Goal: Task Accomplishment & Management: Manage account settings

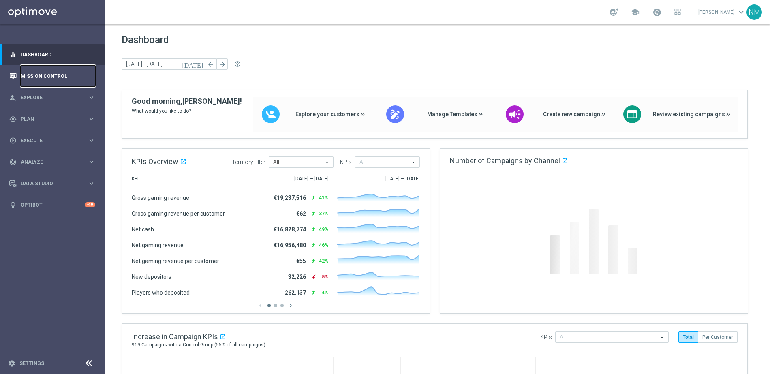
click at [61, 77] on link "Mission Control" at bounding box center [58, 75] width 75 height 21
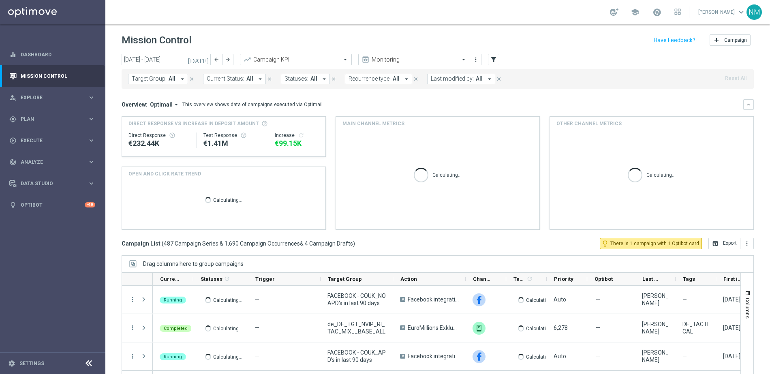
click at [174, 79] on button "Target Group: All arrow_drop_down" at bounding box center [158, 79] width 60 height 11
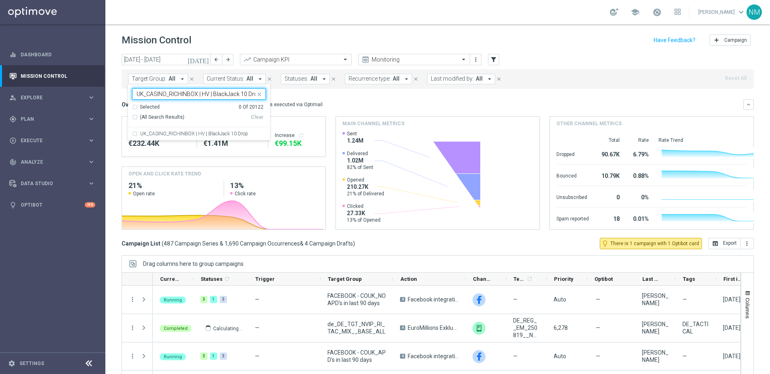
scroll to position [0, 4]
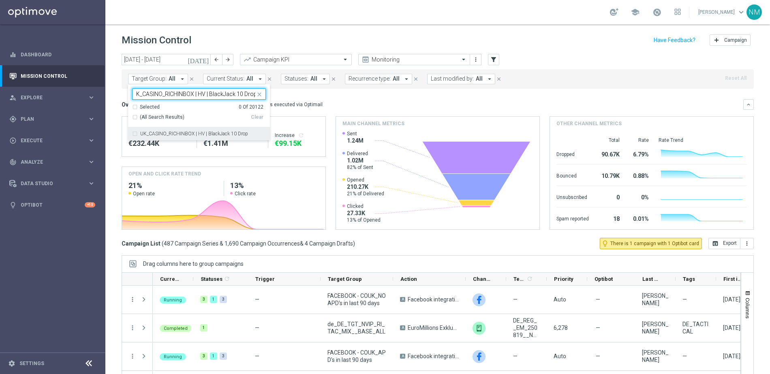
click at [183, 134] on label "UK_CASINO_RICHINBOX | HV | BlackJack 10 Drop" at bounding box center [194, 133] width 108 height 5
type input "UK_CASINO_RICHINBOX | HV | BlackJack 10 Drop"
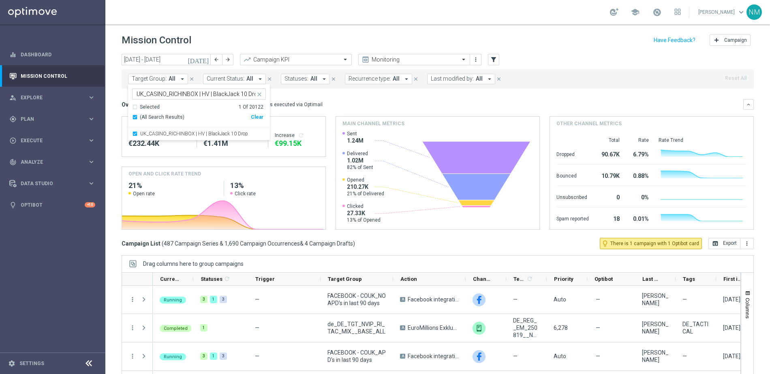
click at [353, 105] on div "Overview: Optimail arrow_drop_down This overview shows data of campaigns execut…" at bounding box center [433, 104] width 622 height 7
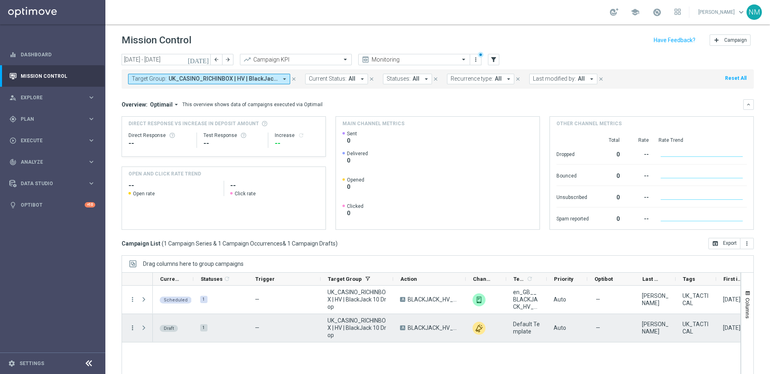
click at [133, 327] on icon "more_vert" at bounding box center [132, 327] width 7 height 7
click at [167, 275] on span "Campaign Details" at bounding box center [168, 278] width 41 height 6
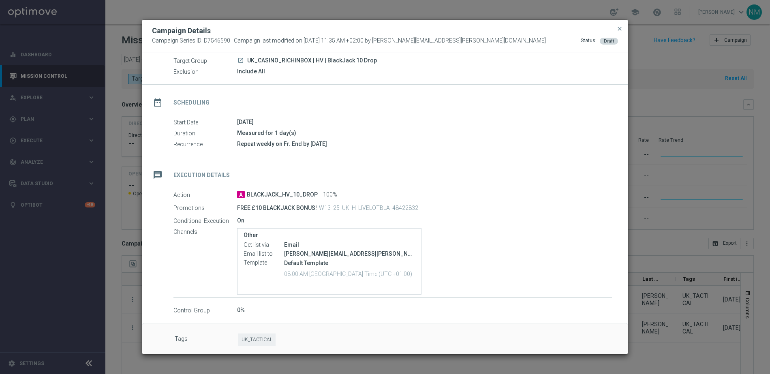
scroll to position [34, 0]
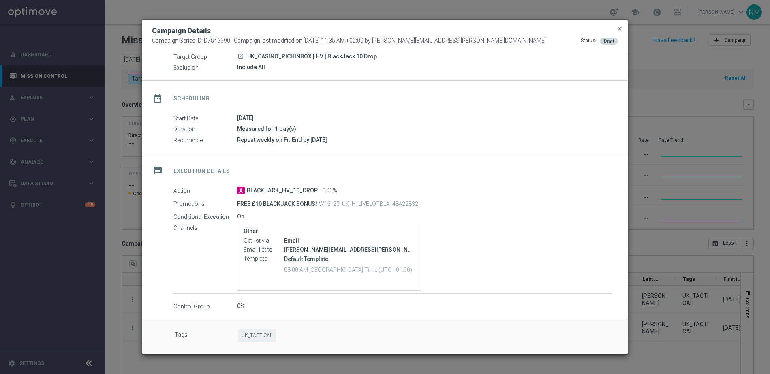
click at [619, 28] on span "close" at bounding box center [619, 29] width 6 height 6
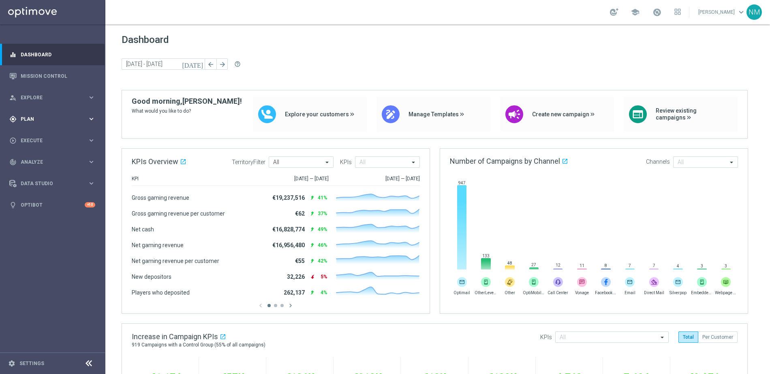
click at [40, 111] on div "gps_fixed Plan keyboard_arrow_right" at bounding box center [52, 118] width 105 height 21
click at [45, 92] on div "person_search Explore keyboard_arrow_right" at bounding box center [52, 97] width 105 height 21
click at [60, 101] on div "person_search Explore" at bounding box center [48, 97] width 78 height 7
click at [41, 118] on span "Plan" at bounding box center [54, 119] width 67 height 5
click at [43, 134] on link "Target Groups" at bounding box center [52, 136] width 63 height 6
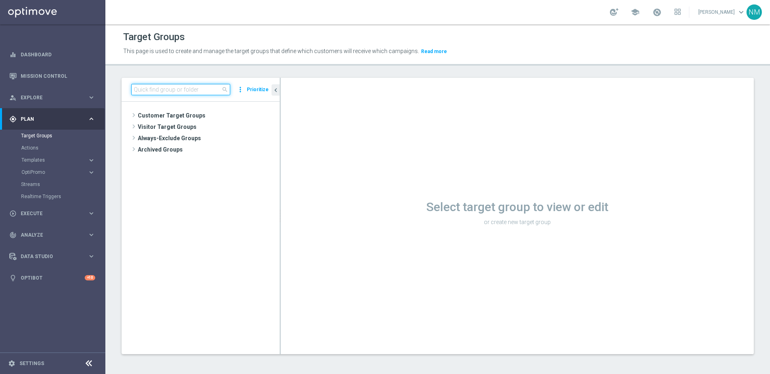
click at [190, 89] on input at bounding box center [180, 89] width 99 height 11
paste input "UK_ALL_VERTICALS_EMAIL | Cashdrop"
type input "UK_ALL_VERTICALS_EMAIL | Cashdrop"
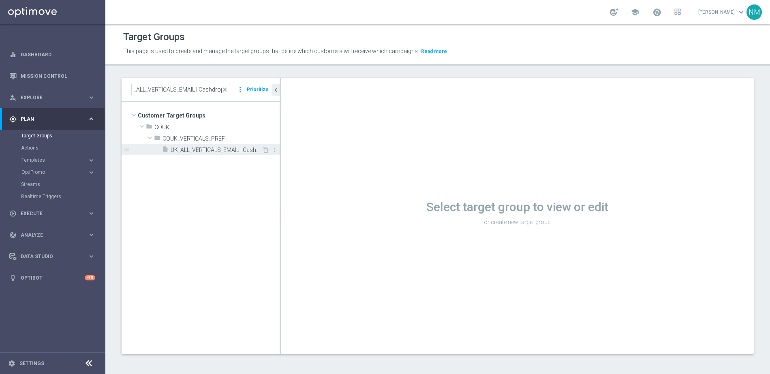
click at [208, 152] on span "UK_ALL_VERTICALS_EMAIL | Cashdrop" at bounding box center [216, 150] width 91 height 7
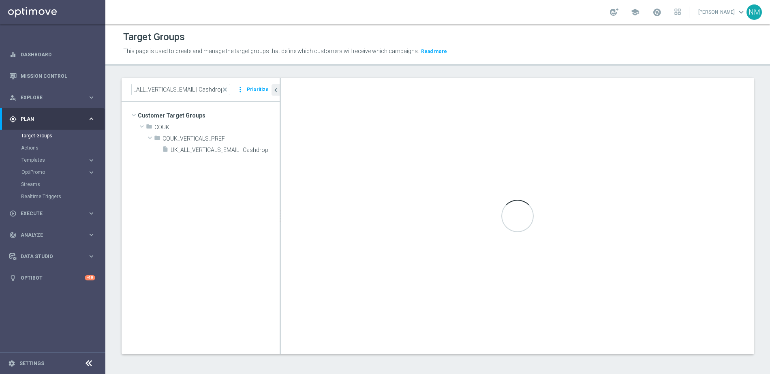
scroll to position [0, 0]
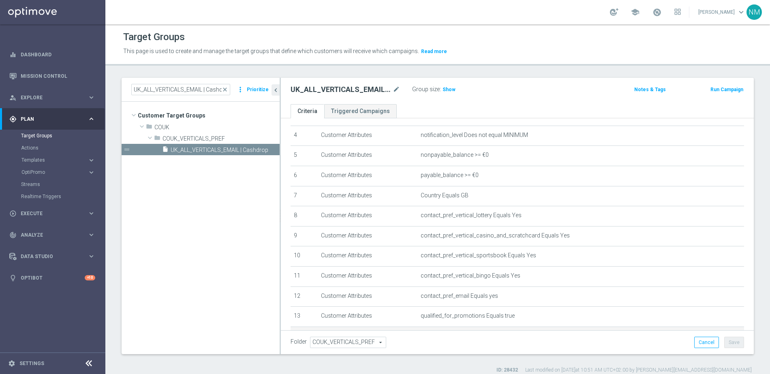
scroll to position [157, 0]
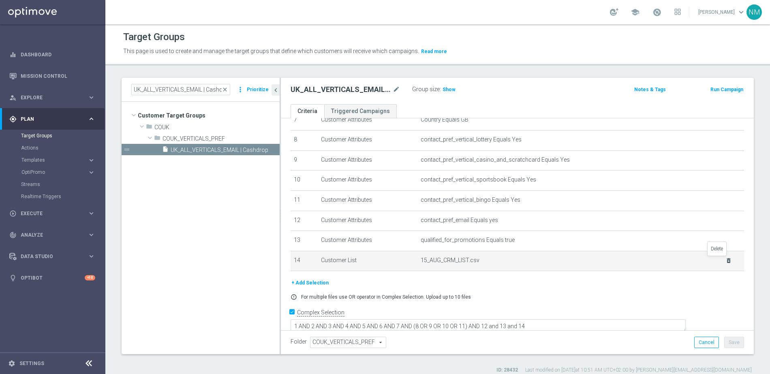
click at [725, 259] on icon "delete_forever" at bounding box center [728, 260] width 6 height 6
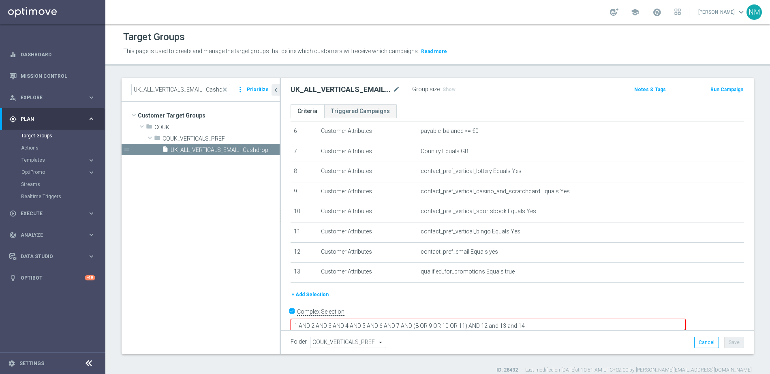
click at [308, 293] on button "+ Add Selection" at bounding box center [310, 294] width 39 height 9
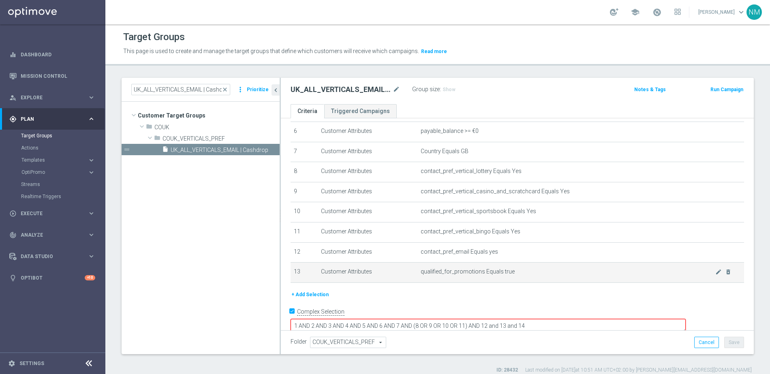
scroll to position [117, 0]
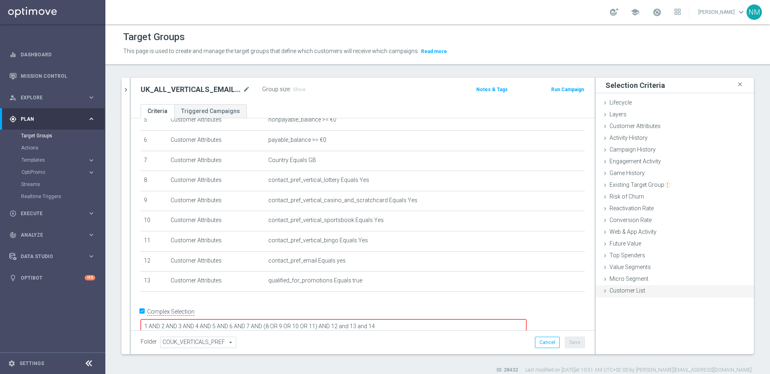
click at [643, 291] on div "Customer List done" at bounding box center [675, 291] width 158 height 12
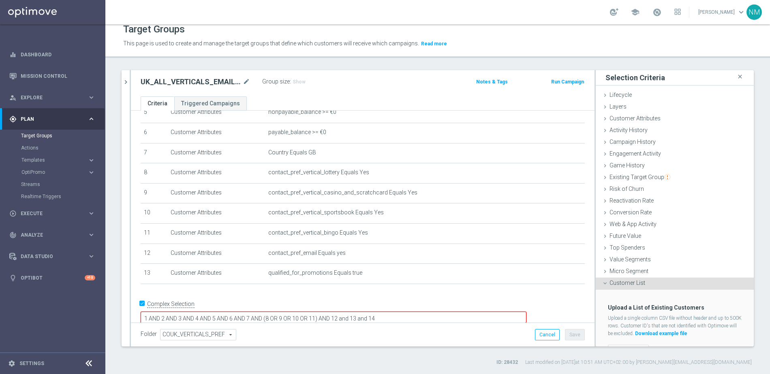
scroll to position [17, 0]
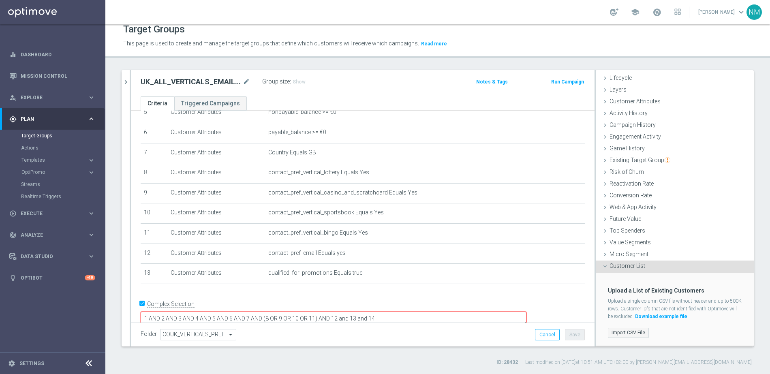
click at [613, 334] on label "Import CSV File" at bounding box center [628, 333] width 41 height 10
click at [0, 0] on input "Import CSV File" at bounding box center [0, 0] width 0 height 0
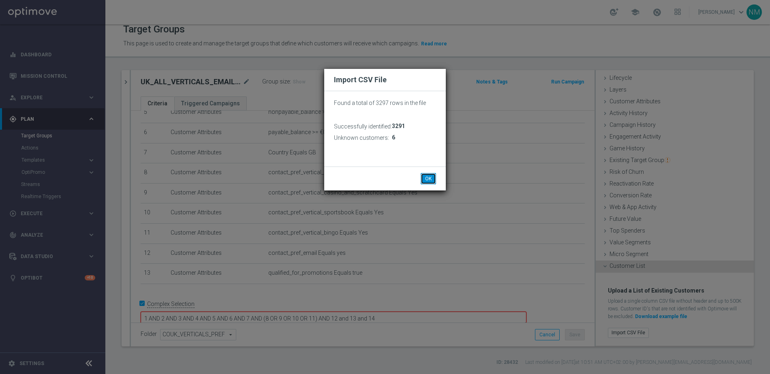
click at [434, 180] on button "OK" at bounding box center [428, 178] width 15 height 11
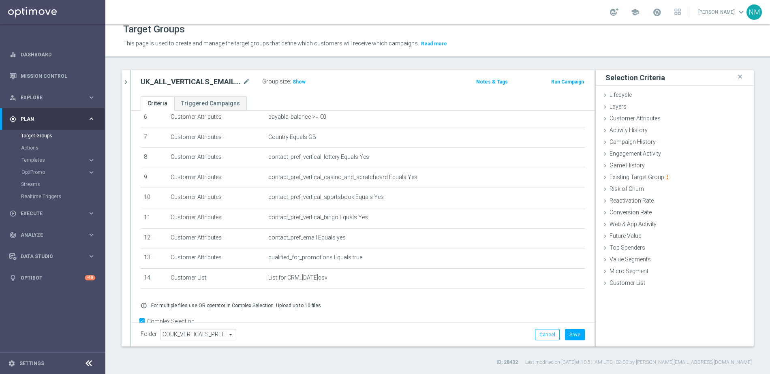
scroll to position [149, 0]
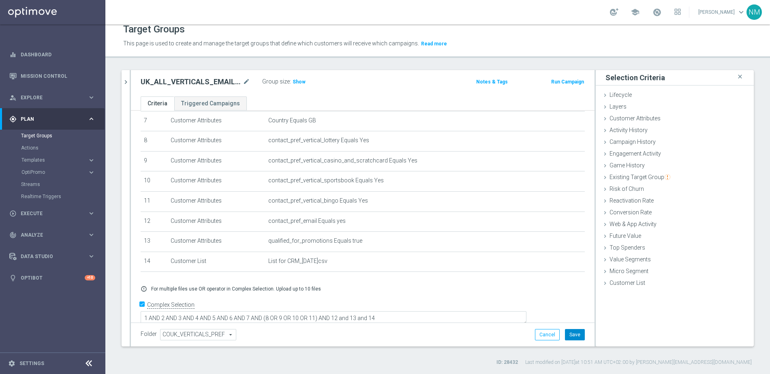
click at [567, 338] on button "Save" at bounding box center [575, 334] width 20 height 11
click at [294, 83] on span "Show" at bounding box center [299, 82] width 13 height 6
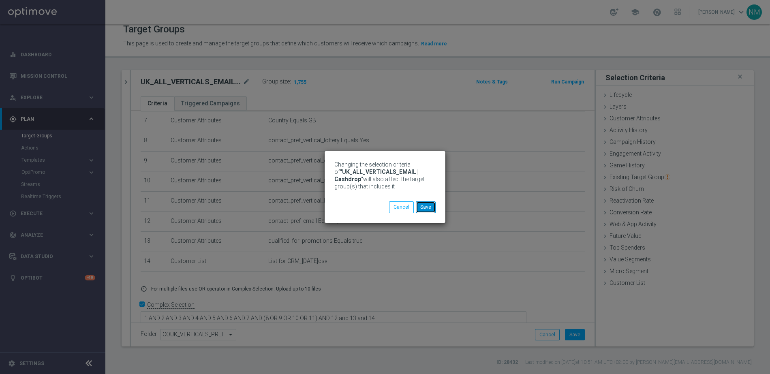
click at [426, 208] on button "Save" at bounding box center [426, 206] width 20 height 11
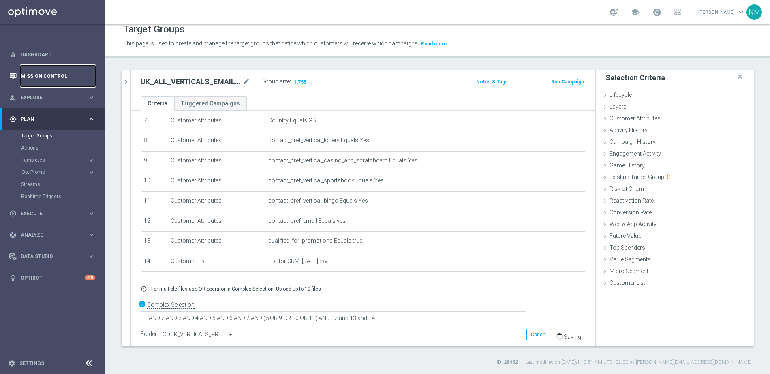
click at [61, 78] on link "Mission Control" at bounding box center [58, 75] width 75 height 21
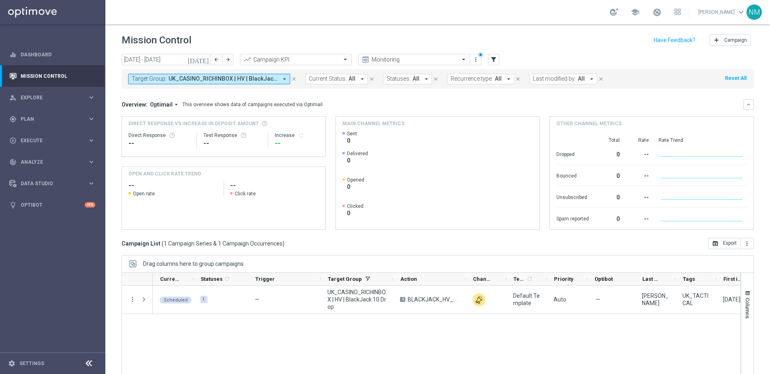
click at [232, 76] on span "UK_CASINO_RICHINBOX | HV | BlackJack 10 Drop" at bounding box center [223, 78] width 109 height 7
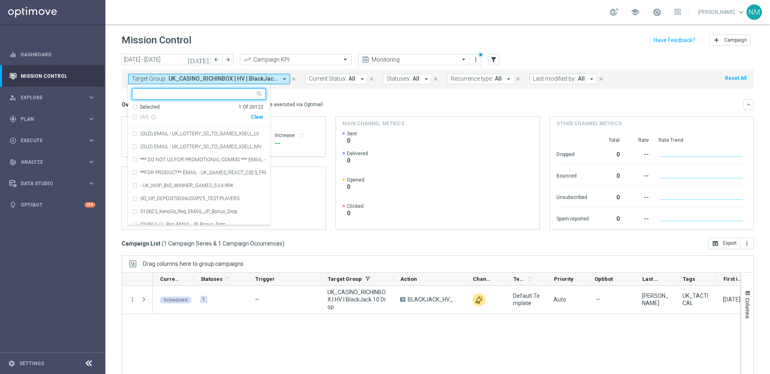
click at [0, 0] on div "Clear" at bounding box center [0, 0] width 0 height 0
click at [213, 94] on input "text" at bounding box center [196, 94] width 119 height 7
paste input "UK_ALL_VERTICALS_EMAIL | Cashdrop"
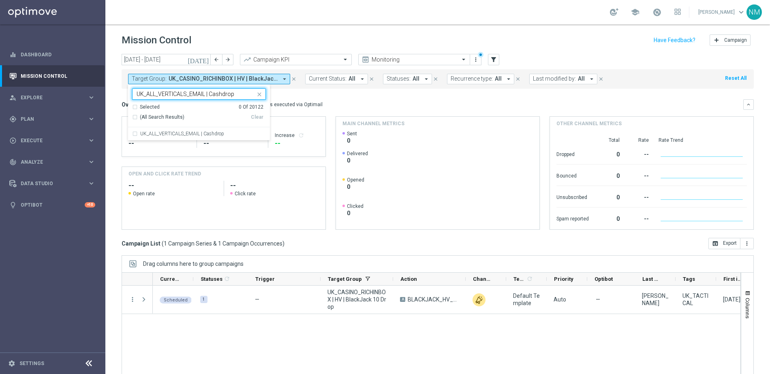
type input "UK_ALL_VERTICALS_EMAIL | Cashdrop"
click at [315, 98] on mini-dashboard "Overview: Optimail arrow_drop_down This overview shows data of campaigns execut…" at bounding box center [438, 163] width 632 height 149
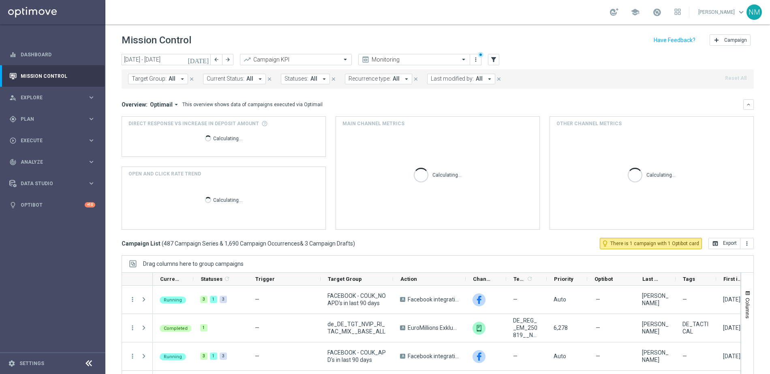
click at [205, 62] on icon "today" at bounding box center [199, 59] width 22 height 7
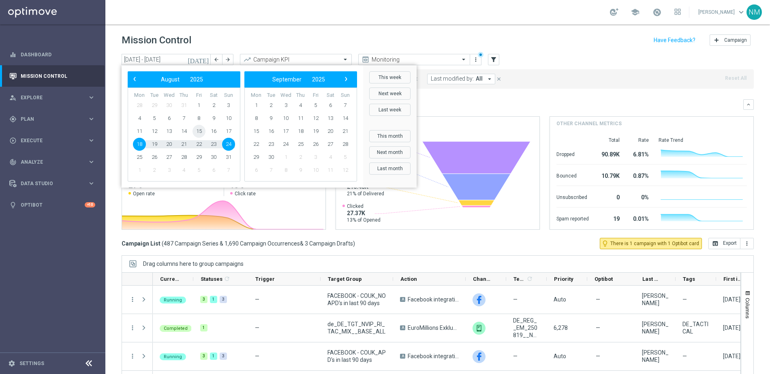
click at [195, 130] on span "15" at bounding box center [199, 131] width 13 height 13
click at [199, 143] on span "22" at bounding box center [199, 144] width 13 height 13
type input "15 Aug 2025 - 22 Aug 2025"
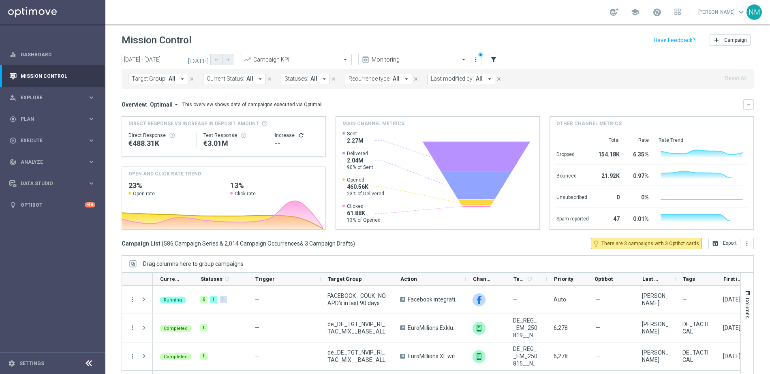
click at [179, 80] on icon "arrow_drop_down" at bounding box center [182, 78] width 7 height 7
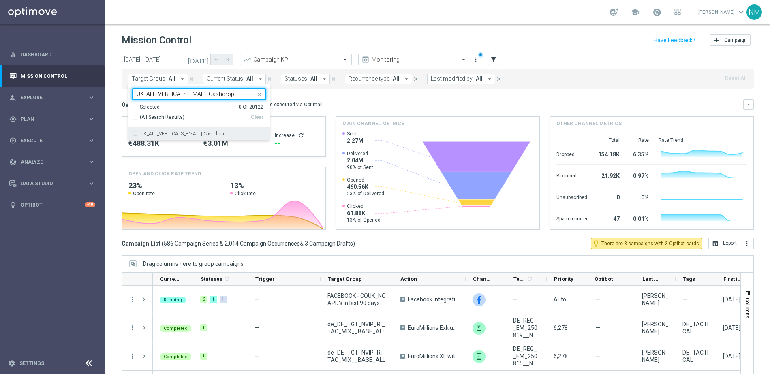
click at [216, 133] on label "UK_ALL_VERTICALS_EMAIL | Cashdrop" at bounding box center [182, 133] width 84 height 5
type input "UK_ALL_VERTICALS_EMAIL | Cashdrop"
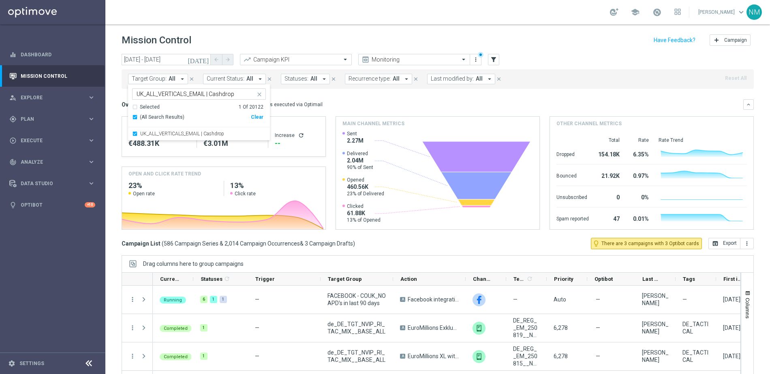
click at [342, 101] on div "Overview: Optimail arrow_drop_down This overview shows data of campaigns execut…" at bounding box center [433, 104] width 622 height 7
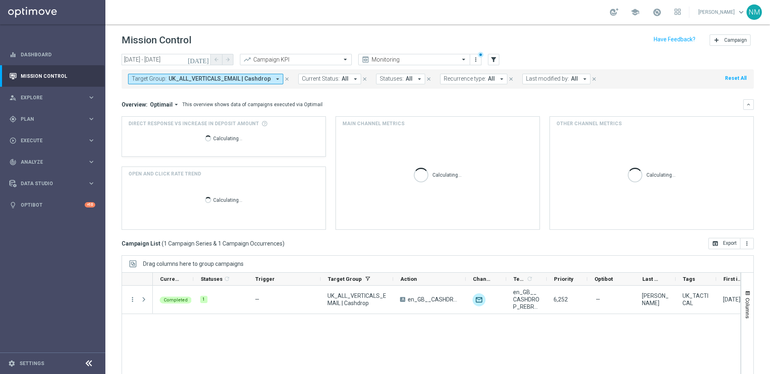
scroll to position [2, 0]
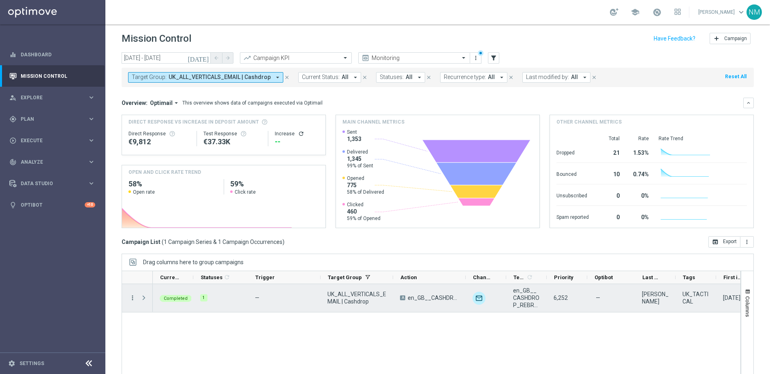
click at [132, 299] on icon "more_vert" at bounding box center [132, 297] width 7 height 7
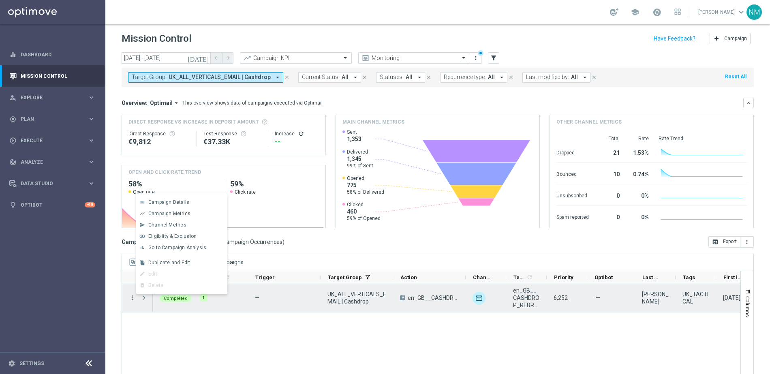
drag, startPoint x: 192, startPoint y: 332, endPoint x: 185, endPoint y: 330, distance: 7.4
click at [192, 332] on div "Completed 1 — UK_ALL_VERTICALS_EMAIL | Cashdrop A en_GB__CASHDROP_REBRANDED__NV…" at bounding box center [447, 339] width 588 height 111
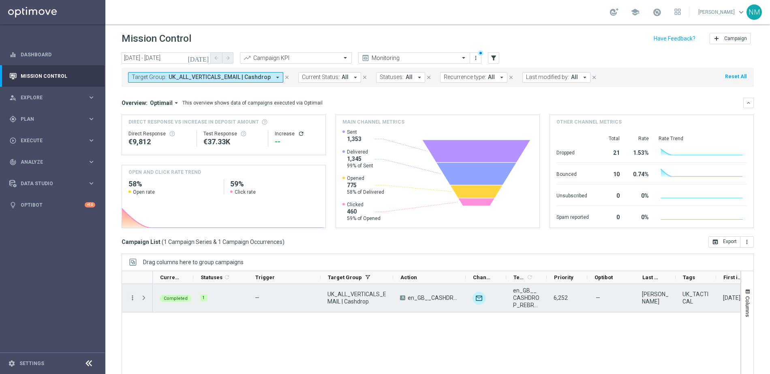
click at [133, 299] on icon "more_vert" at bounding box center [132, 297] width 7 height 7
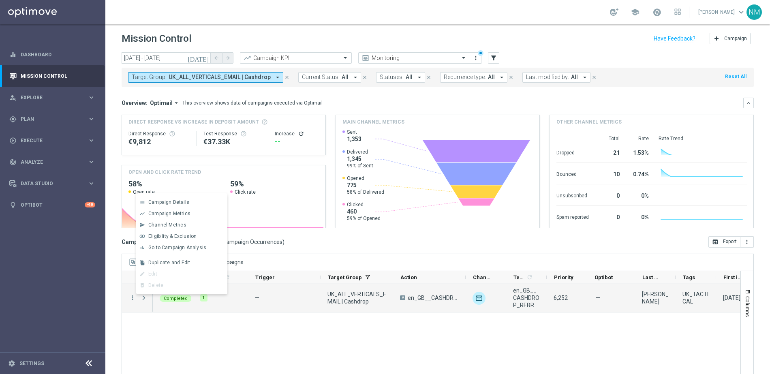
click at [150, 315] on div "more_vert Completed 1 — UK_ALL_VERTICALS_EMAIL | Cashdrop A en_GB__CASHDROP_REB…" at bounding box center [431, 336] width 619 height 105
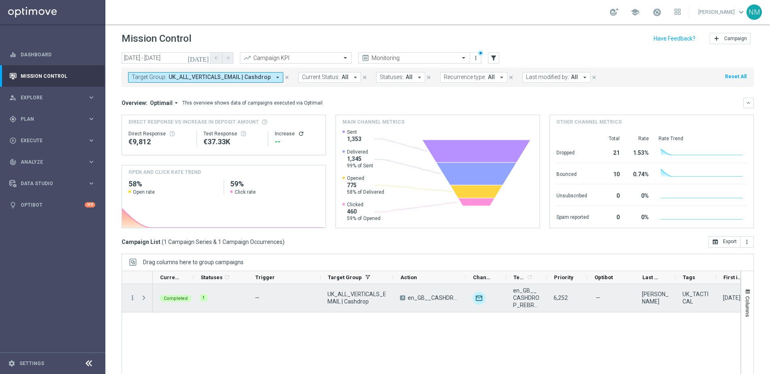
click at [131, 294] on icon "more_vert" at bounding box center [132, 297] width 7 height 7
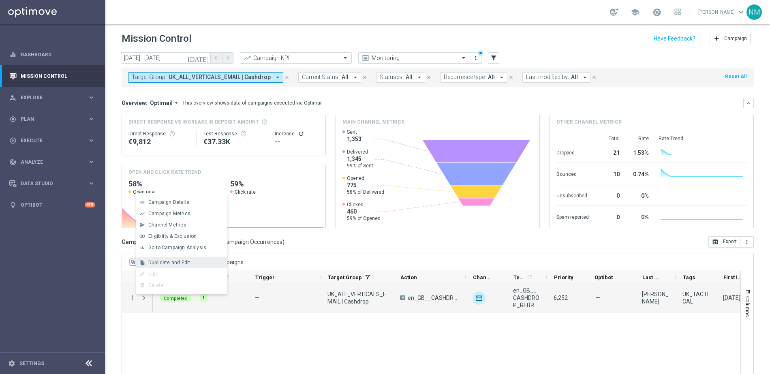
click at [168, 265] on div "file_copy Duplicate and Edit" at bounding box center [181, 262] width 91 height 11
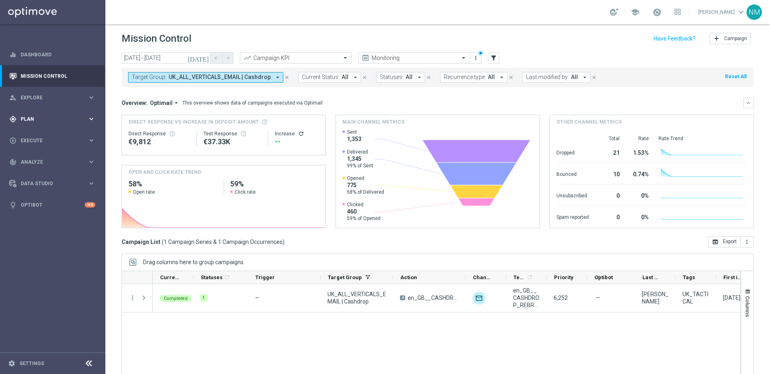
click at [54, 122] on div "gps_fixed Plan" at bounding box center [48, 119] width 78 height 7
click at [45, 134] on link "Target Groups" at bounding box center [52, 136] width 63 height 6
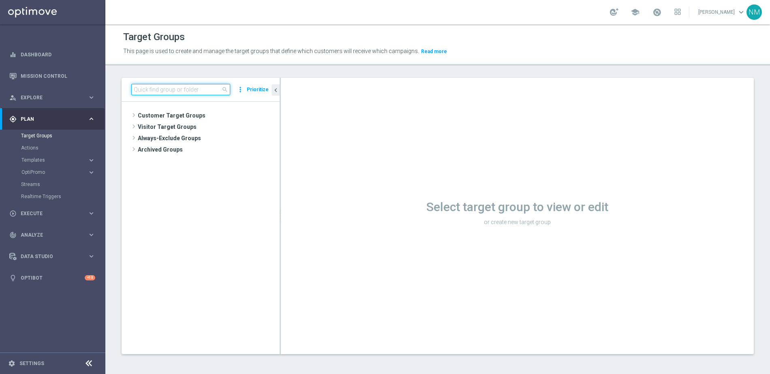
click at [188, 90] on input at bounding box center [180, 89] width 99 height 11
paste input "en_IE_TGT_ALL_EM_TAC_MIX__CASHDROP"
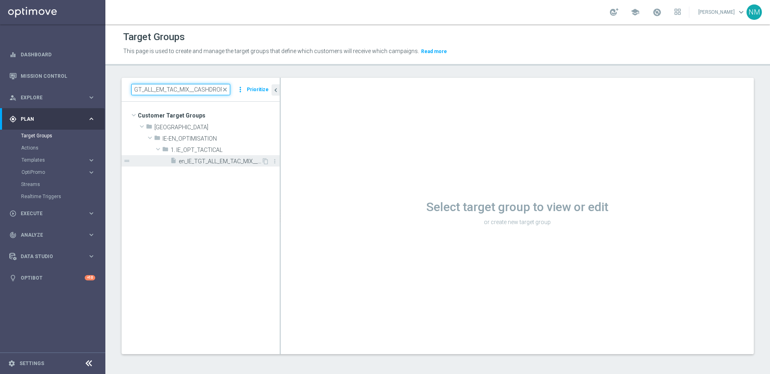
type input "en_IE_TGT_ALL_EM_TAC_MIX__CASHDROP"
click at [208, 165] on span "en_IE_TGT_ALL_EM_TAC_MIX__CASHDROP" at bounding box center [220, 161] width 83 height 7
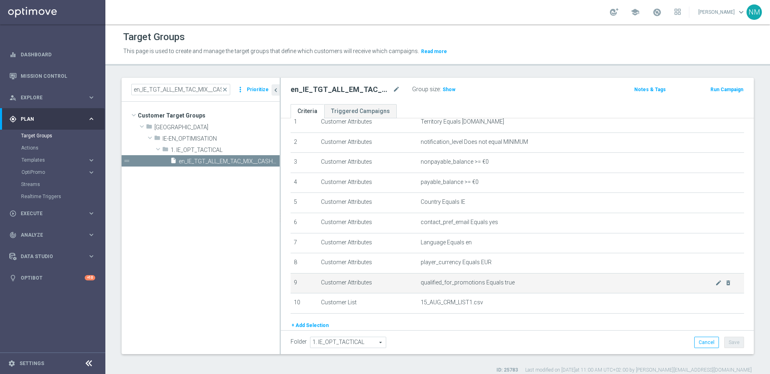
scroll to position [76, 0]
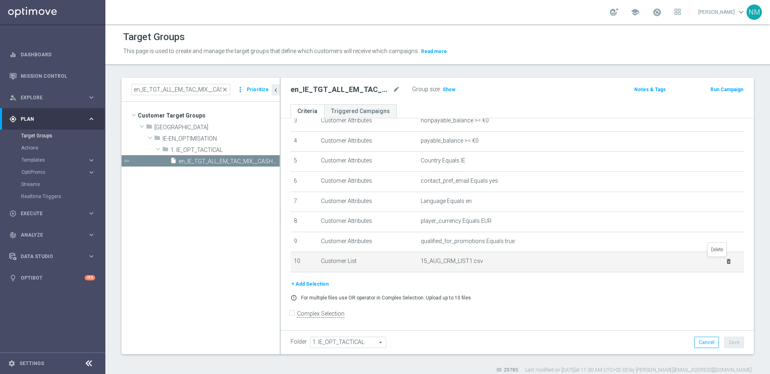
click at [725, 261] on icon "delete_forever" at bounding box center [728, 261] width 6 height 6
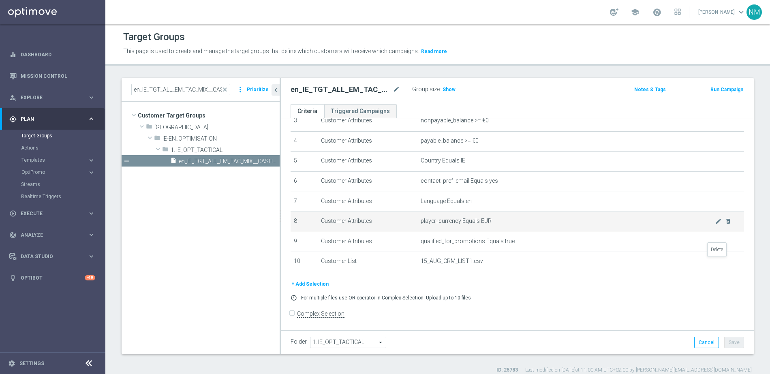
scroll to position [43, 0]
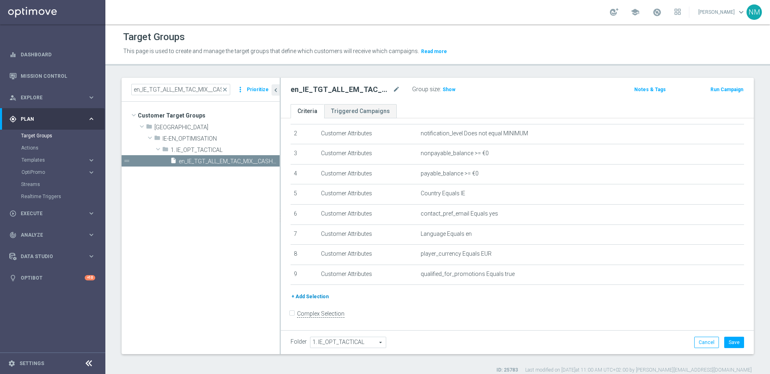
click at [326, 297] on div "+ Add Selection" at bounding box center [518, 296] width 466 height 9
click at [323, 296] on button "+ Add Selection" at bounding box center [310, 296] width 39 height 9
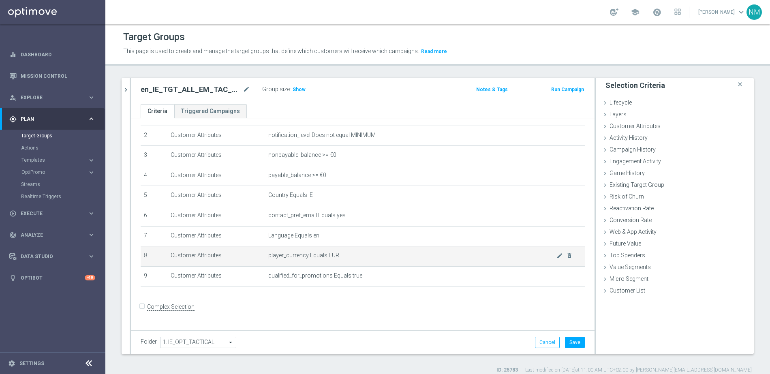
scroll to position [34, 0]
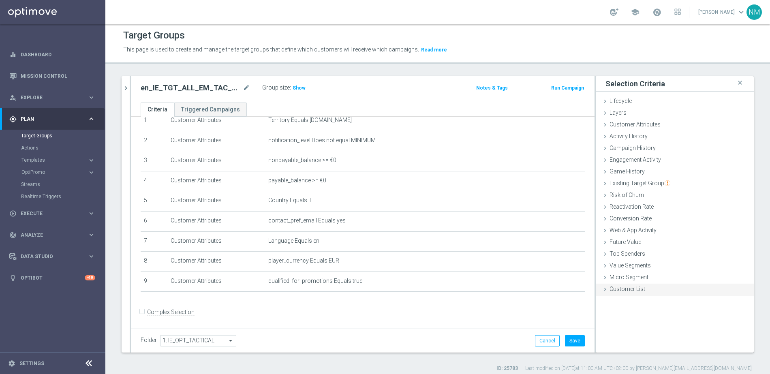
click at [636, 293] on div "Customer List done" at bounding box center [675, 290] width 158 height 12
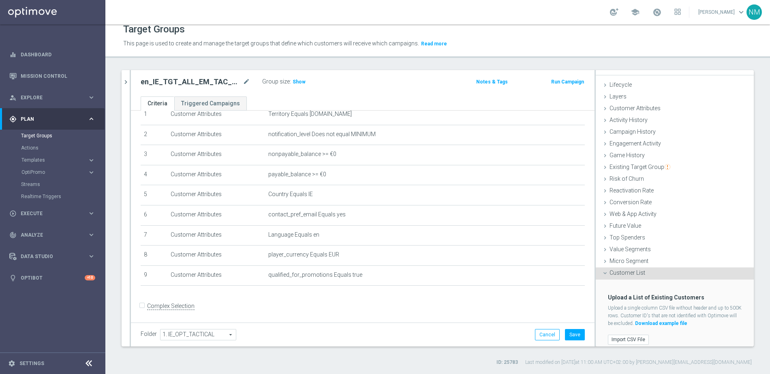
scroll to position [17, 0]
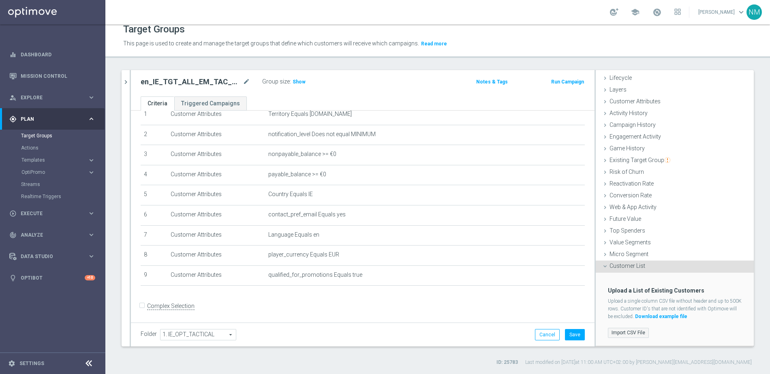
click at [630, 332] on label "Import CSV File" at bounding box center [628, 333] width 41 height 10
click at [0, 0] on input "Import CSV File" at bounding box center [0, 0] width 0 height 0
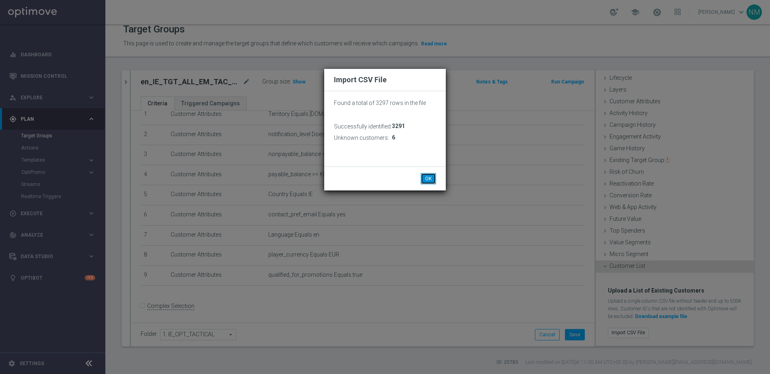
click at [430, 179] on button "OK" at bounding box center [428, 178] width 15 height 11
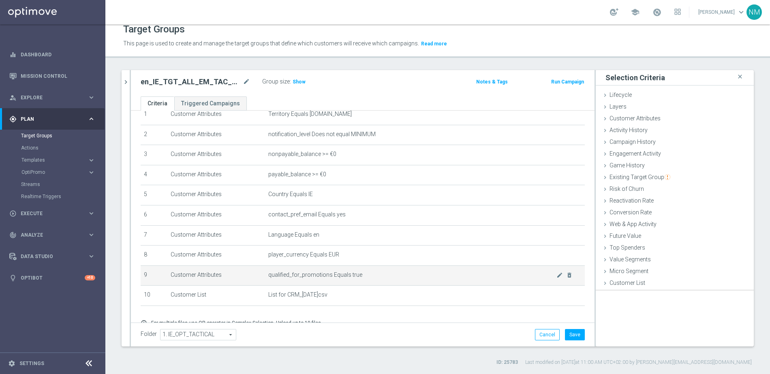
scroll to position [0, 0]
click at [297, 84] on span "Show" at bounding box center [299, 82] width 13 height 6
click at [571, 336] on button "Save" at bounding box center [575, 334] width 20 height 11
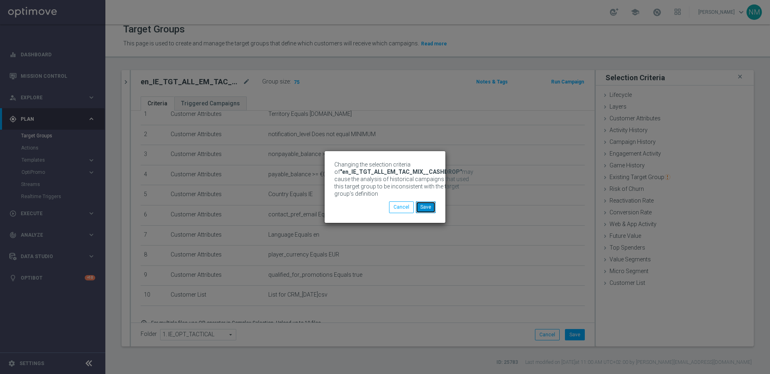
click at [428, 205] on button "Save" at bounding box center [426, 206] width 20 height 11
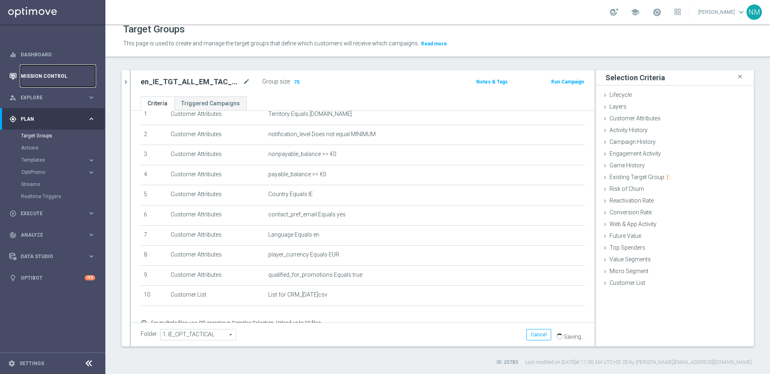
click at [43, 77] on link "Mission Control" at bounding box center [58, 75] width 75 height 21
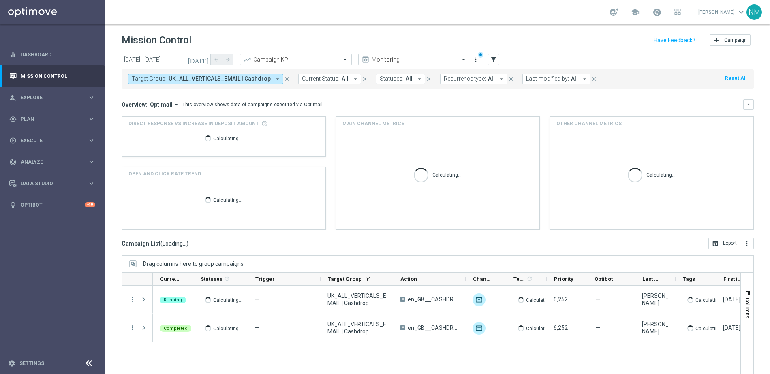
click at [232, 79] on span "UK_ALL_VERTICALS_EMAIL | Cashdrop" at bounding box center [220, 78] width 102 height 7
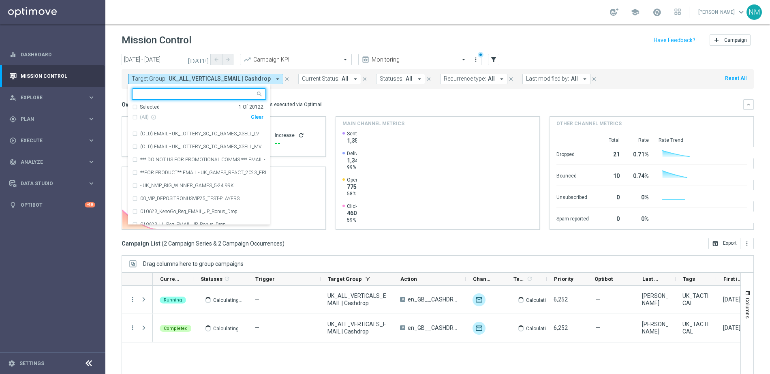
click at [0, 0] on div "Clear" at bounding box center [0, 0] width 0 height 0
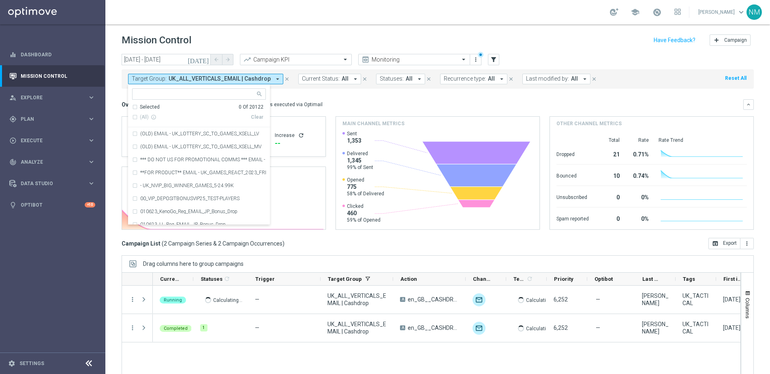
click at [219, 94] on input "text" at bounding box center [196, 94] width 119 height 7
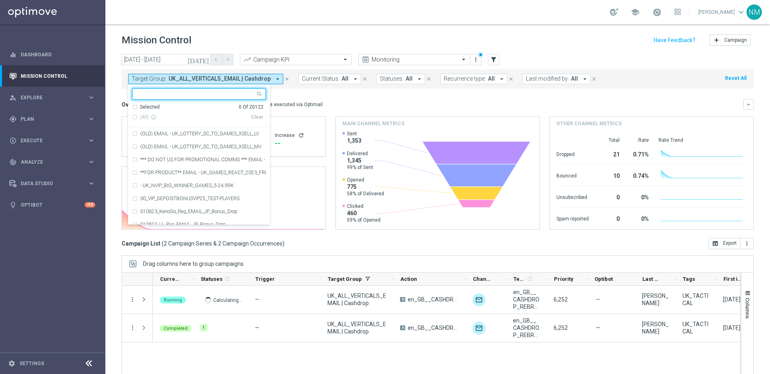
paste input "en_IE_TGT_ALL_EM_TAC_MIX__CASHDROP"
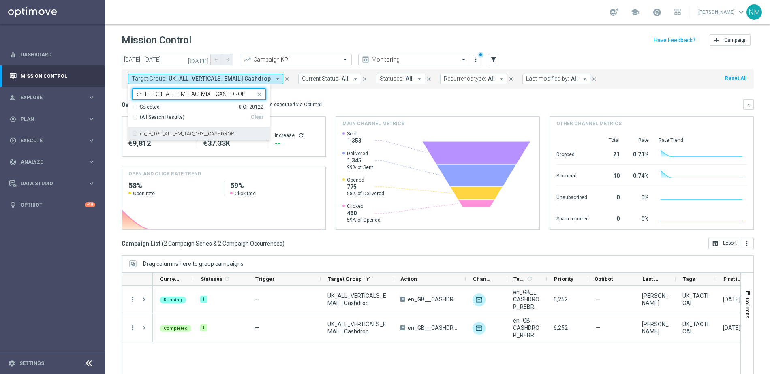
click at [216, 131] on div "en_IE_TGT_ALL_EM_TAC_MIX__CASHDROP" at bounding box center [199, 133] width 134 height 13
type input "en_IE_TGT_ALL_EM_TAC_MIX__CASHDROP"
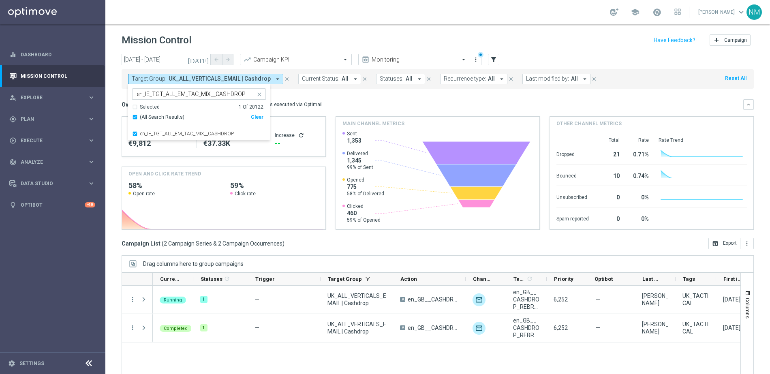
click at [339, 96] on mini-dashboard "Overview: Optimail arrow_drop_down This overview shows data of campaigns execut…" at bounding box center [438, 163] width 632 height 149
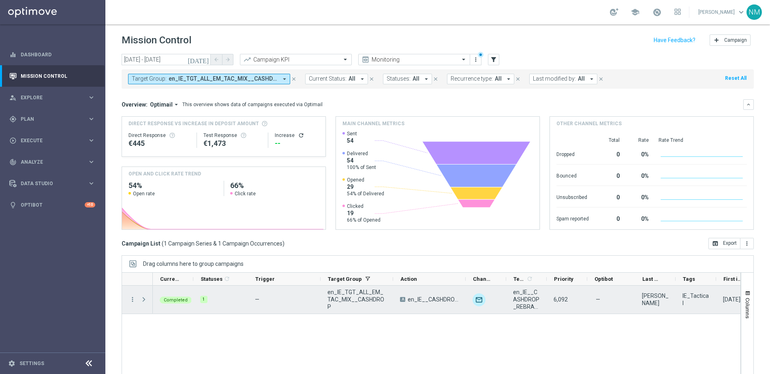
click at [142, 298] on span at bounding box center [143, 299] width 7 height 6
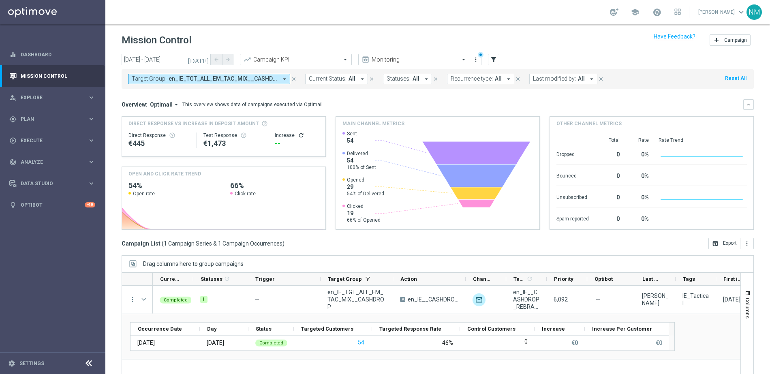
scroll to position [31, 0]
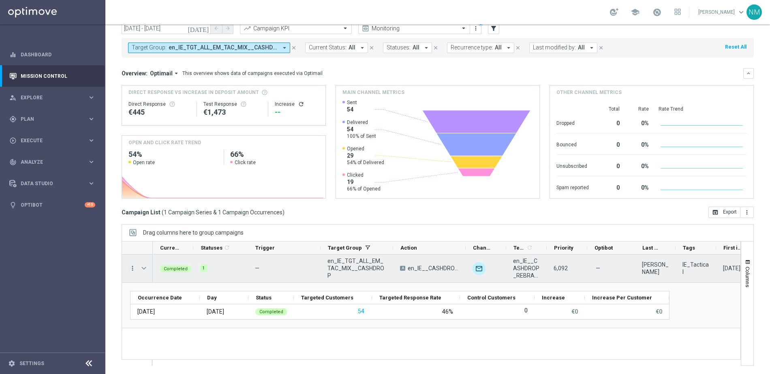
click at [135, 270] on icon "more_vert" at bounding box center [132, 268] width 7 height 7
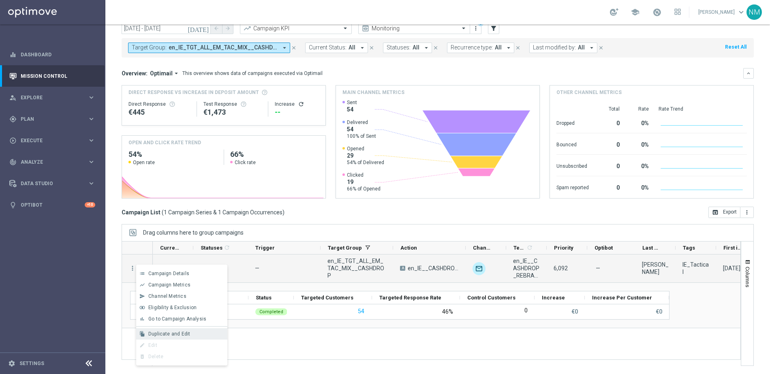
click at [182, 330] on div "file_copy Duplicate and Edit" at bounding box center [181, 333] width 91 height 11
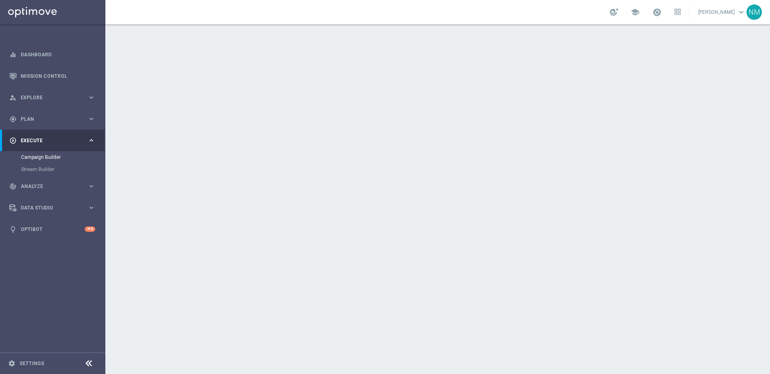
click at [379, 173] on div "date_range Scheduling keyboard_arrow_down" at bounding box center [439, 159] width 472 height 32
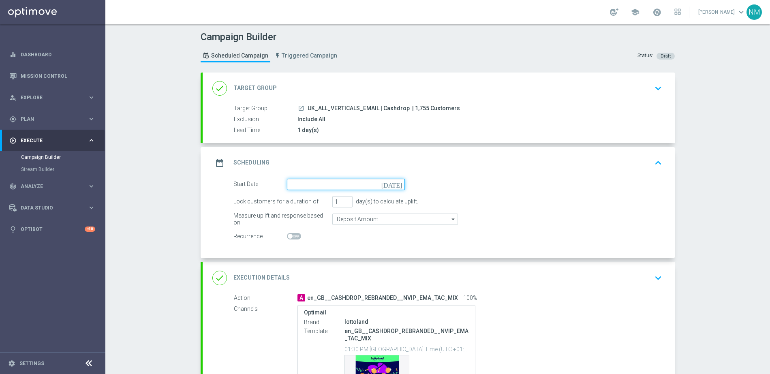
click at [360, 184] on input at bounding box center [346, 184] width 118 height 11
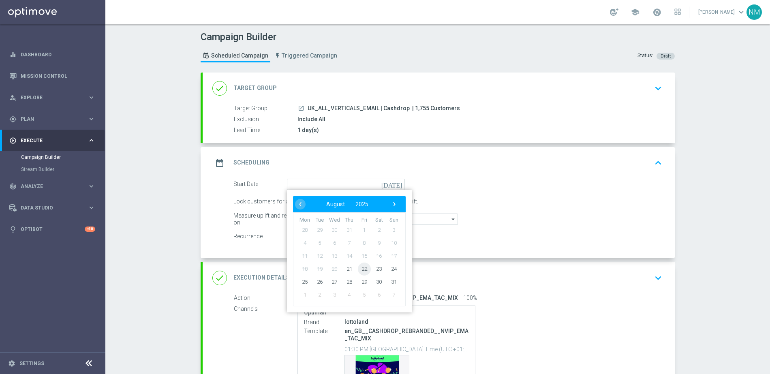
click at [358, 268] on span "22" at bounding box center [364, 268] width 13 height 13
type input "[DATE]"
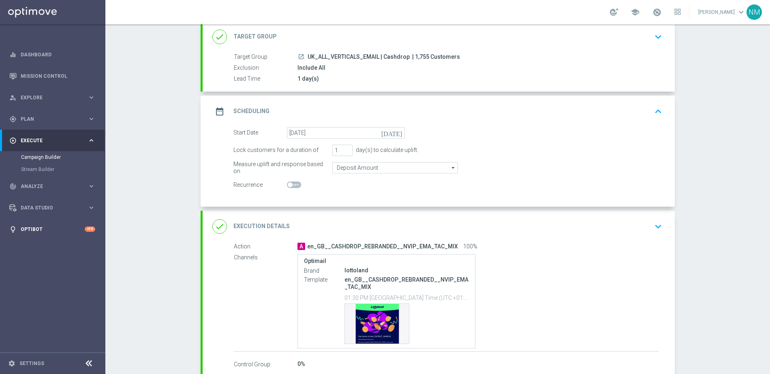
scroll to position [98, 0]
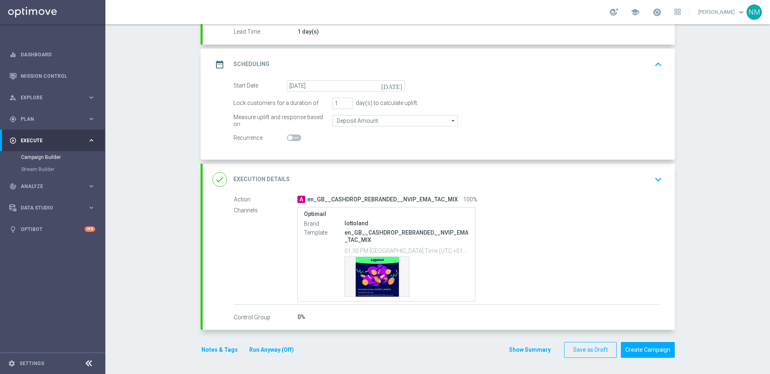
click at [652, 181] on icon "keyboard_arrow_down" at bounding box center [658, 179] width 12 height 12
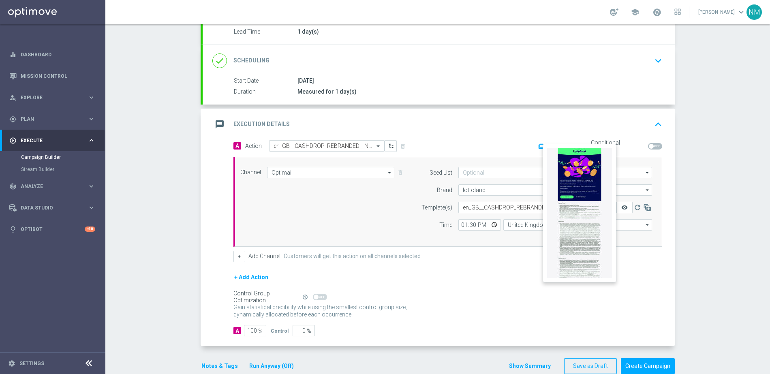
click at [621, 205] on icon "remove_red_eye" at bounding box center [624, 207] width 6 height 6
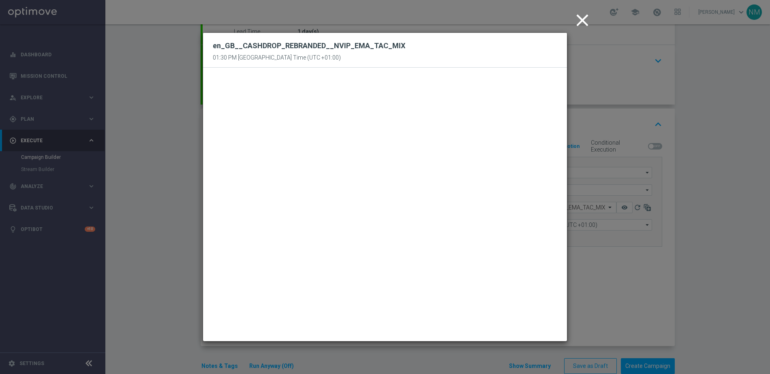
click at [587, 22] on icon "close" at bounding box center [582, 20] width 20 height 20
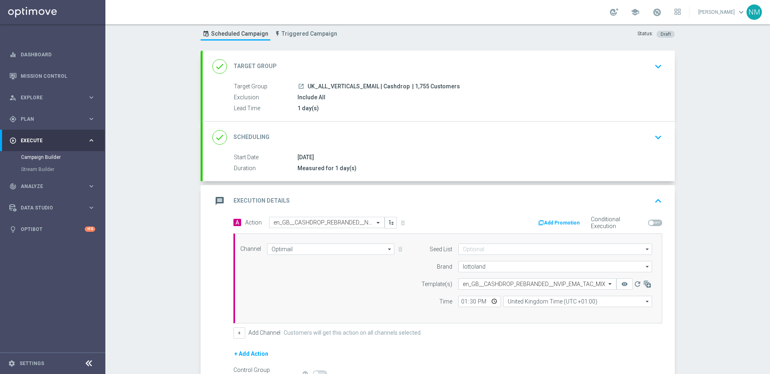
scroll to position [115, 0]
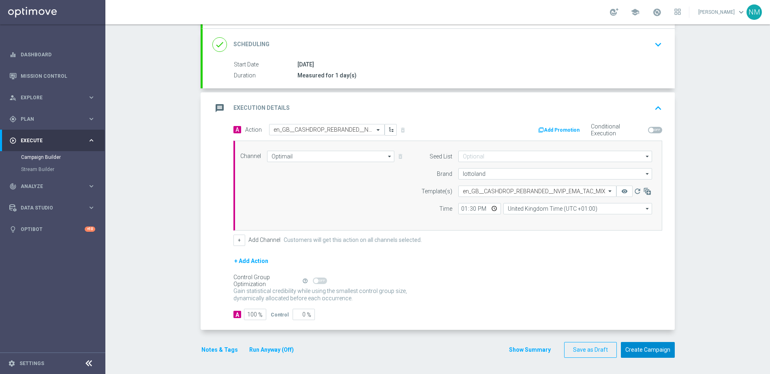
click at [652, 351] on button "Create Campaign" at bounding box center [648, 350] width 54 height 16
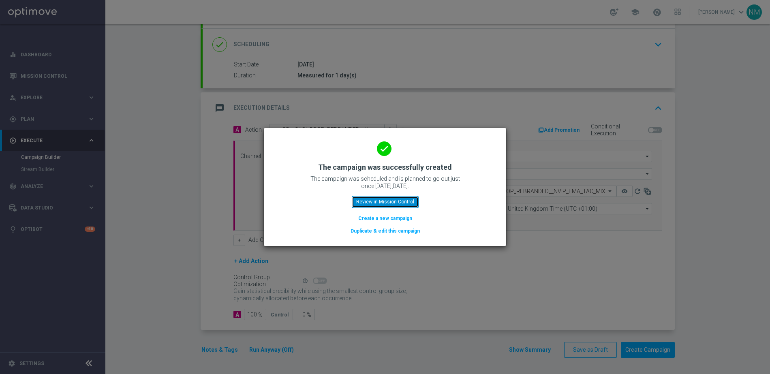
click at [402, 204] on button "Review in Mission Control" at bounding box center [385, 201] width 67 height 11
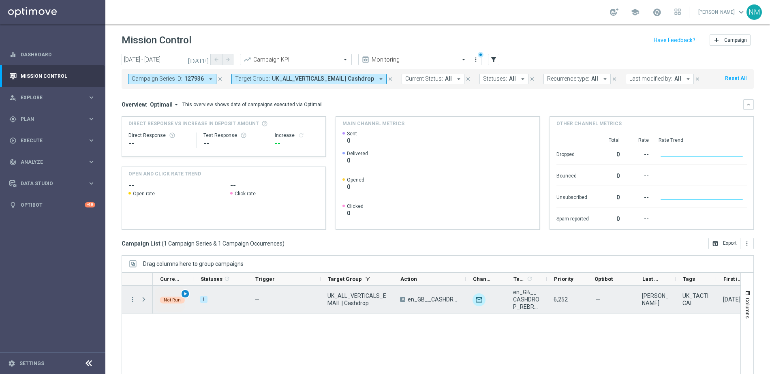
click at [182, 295] on div "play_arrow" at bounding box center [185, 293] width 9 height 9
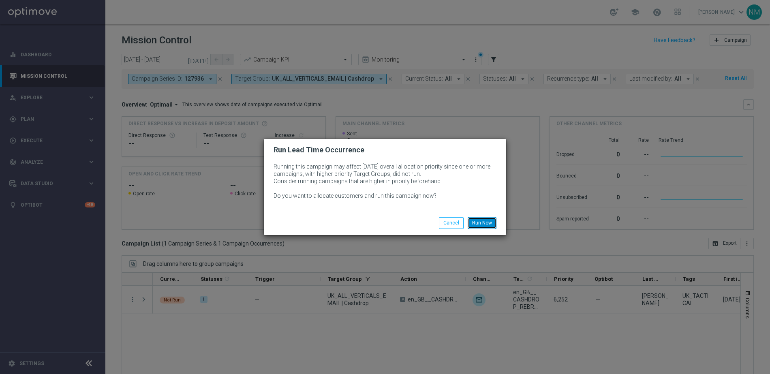
click at [482, 227] on button "Run Now" at bounding box center [482, 222] width 29 height 11
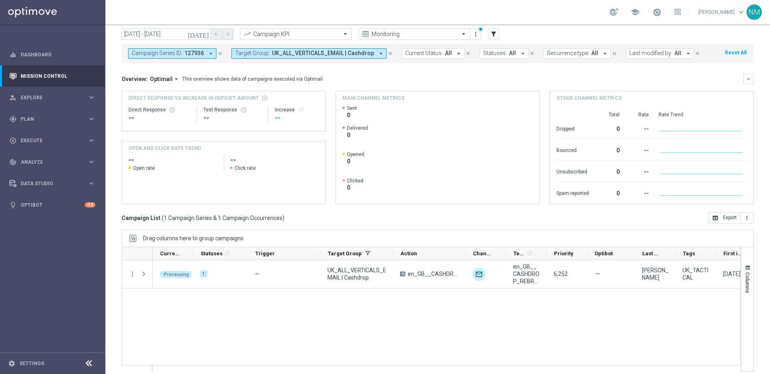
scroll to position [31, 0]
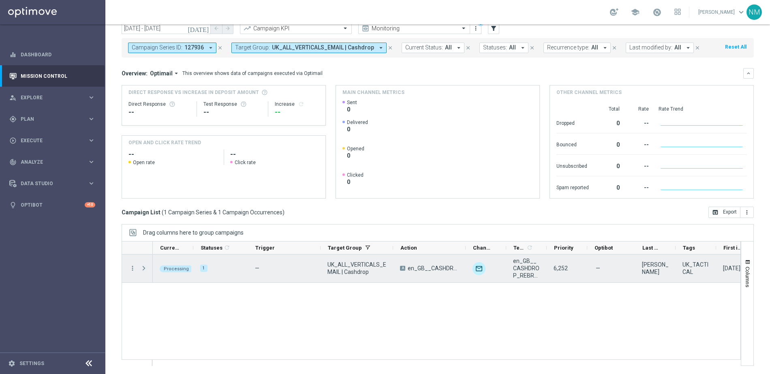
click at [141, 268] on span "Press SPACE to select this row." at bounding box center [143, 268] width 7 height 6
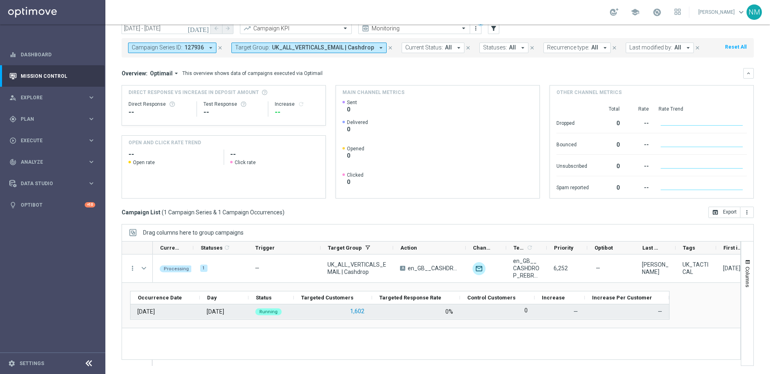
click at [362, 309] on button "1,602" at bounding box center [357, 311] width 16 height 10
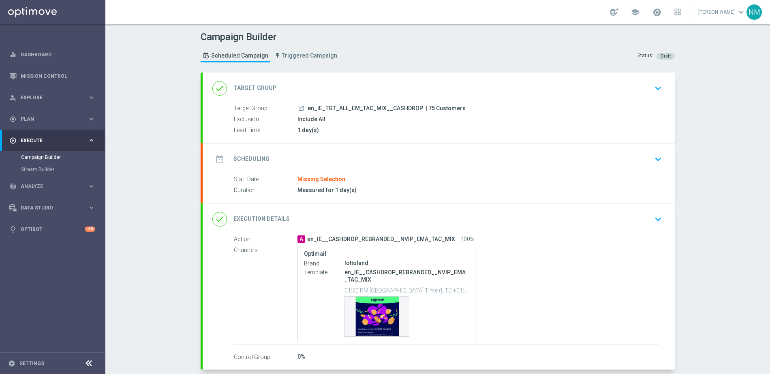
click at [404, 149] on div "date_range Scheduling keyboard_arrow_down" at bounding box center [439, 159] width 472 height 32
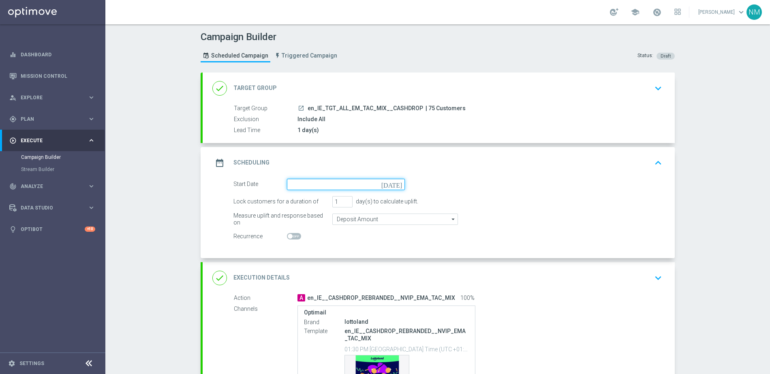
drag, startPoint x: 353, startPoint y: 184, endPoint x: 360, endPoint y: 183, distance: 6.9
click at [353, 183] on input at bounding box center [346, 184] width 118 height 11
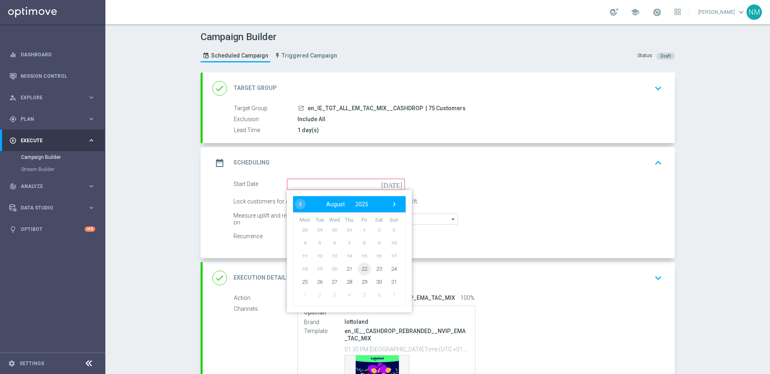
click at [363, 269] on span "22" at bounding box center [364, 268] width 13 height 13
type input "[DATE]"
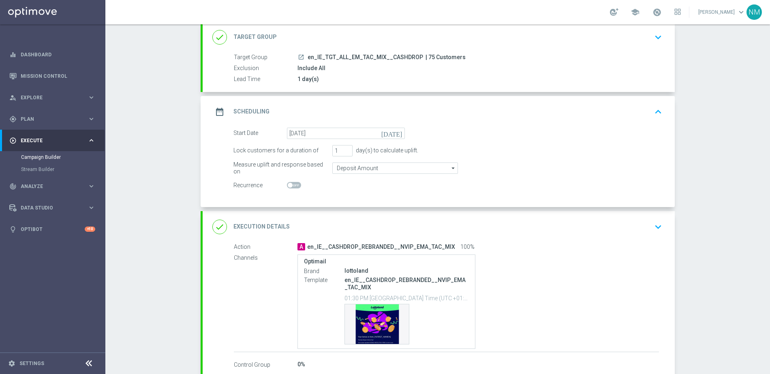
scroll to position [98, 0]
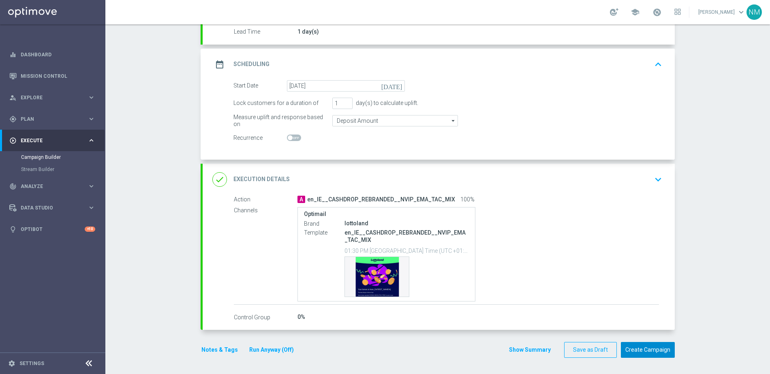
click at [646, 356] on button "Create Campaign" at bounding box center [648, 350] width 54 height 16
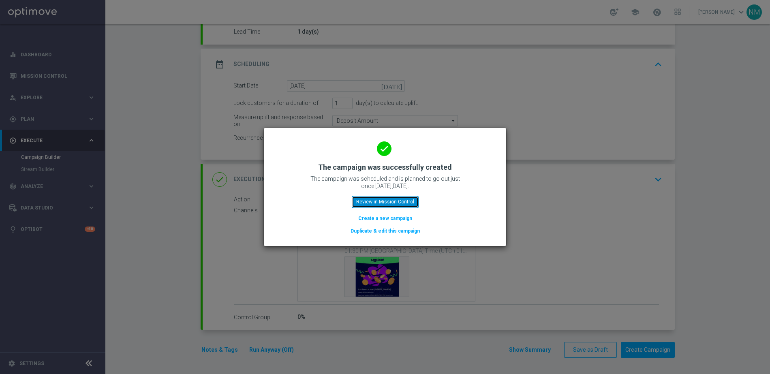
click at [391, 203] on button "Review in Mission Control" at bounding box center [385, 201] width 67 height 11
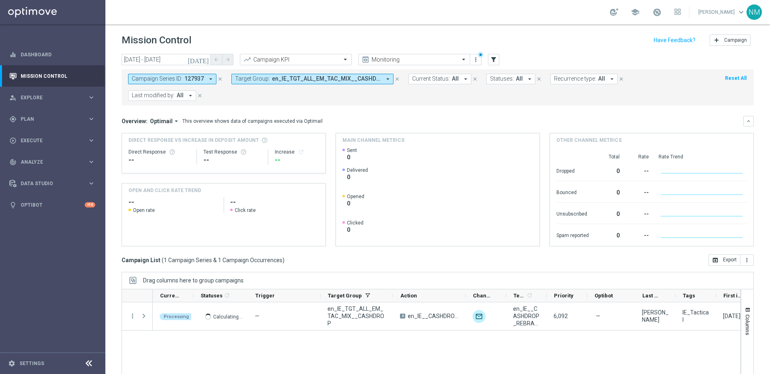
scroll to position [2, 0]
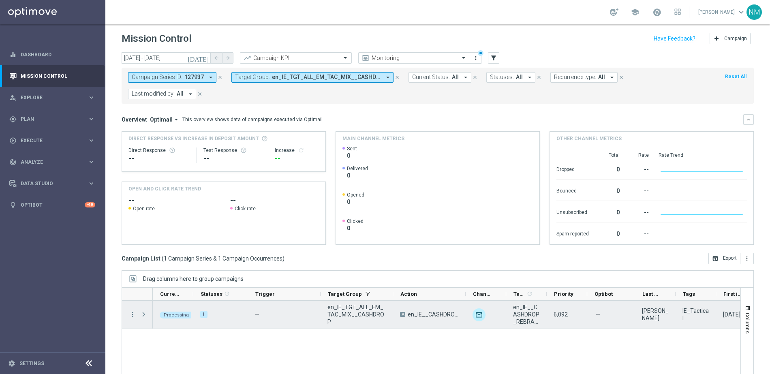
click at [142, 313] on span "Press SPACE to select this row." at bounding box center [143, 314] width 7 height 6
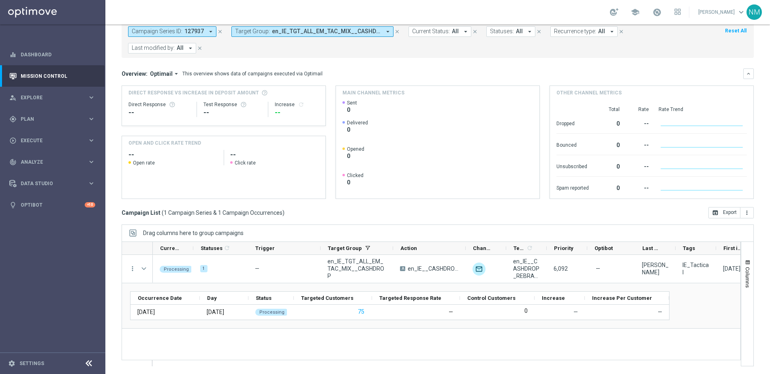
scroll to position [48, 0]
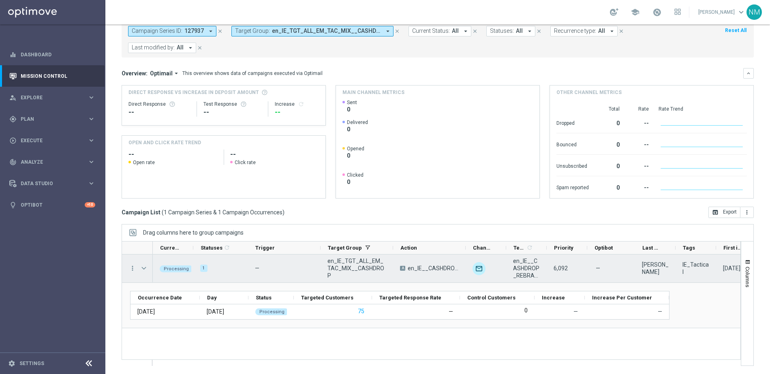
click at [144, 269] on span "Press SPACE to select this row." at bounding box center [143, 268] width 7 height 6
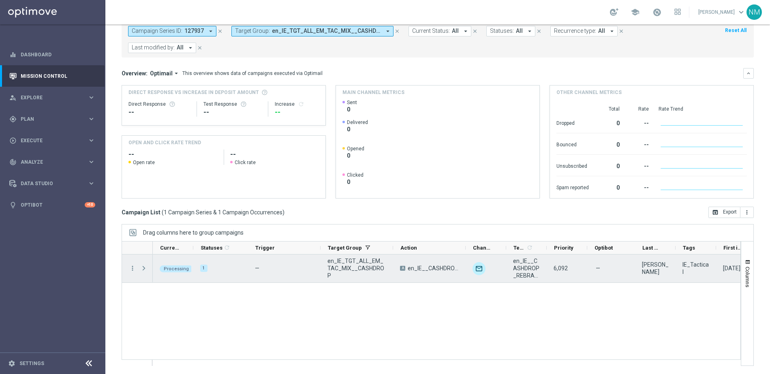
click at [146, 268] on span "Press SPACE to select this row." at bounding box center [143, 268] width 7 height 6
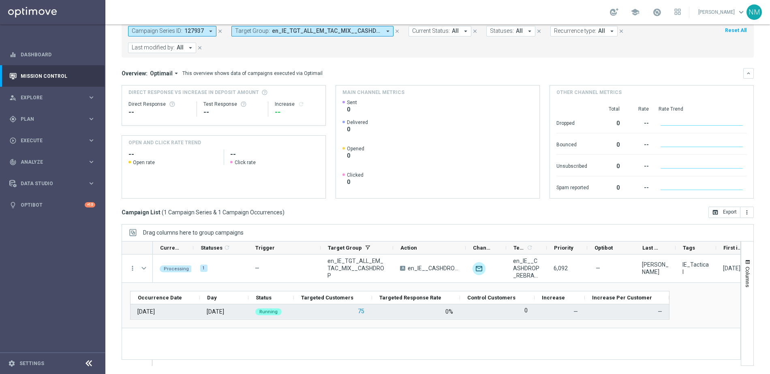
click at [361, 311] on button "75" at bounding box center [361, 311] width 8 height 10
click at [360, 313] on button "75" at bounding box center [361, 311] width 8 height 10
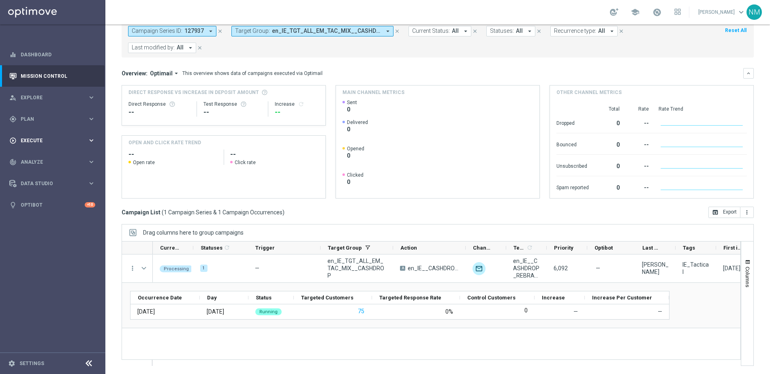
click at [63, 133] on div "play_circle_outline Execute keyboard_arrow_right" at bounding box center [52, 140] width 105 height 21
click at [54, 157] on link "Campaign Builder" at bounding box center [52, 157] width 63 height 6
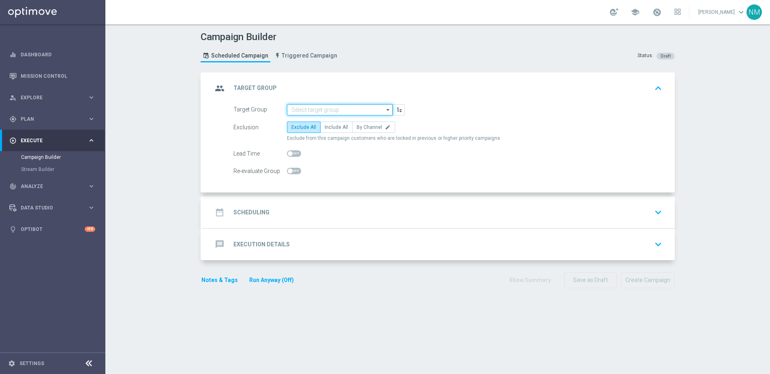
click at [300, 111] on input at bounding box center [340, 109] width 106 height 11
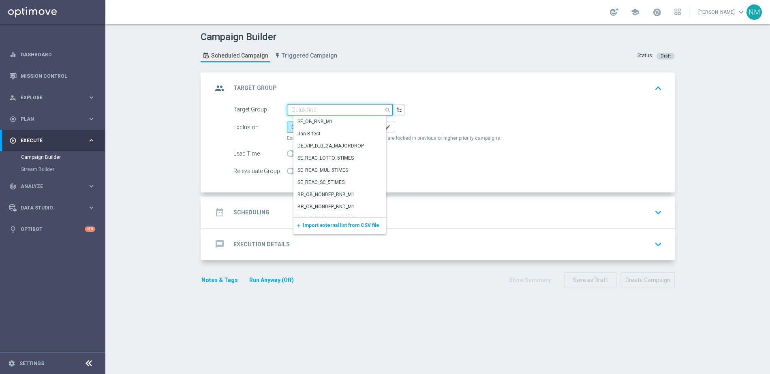
paste input "UK_SPORTSBOOK_APP"
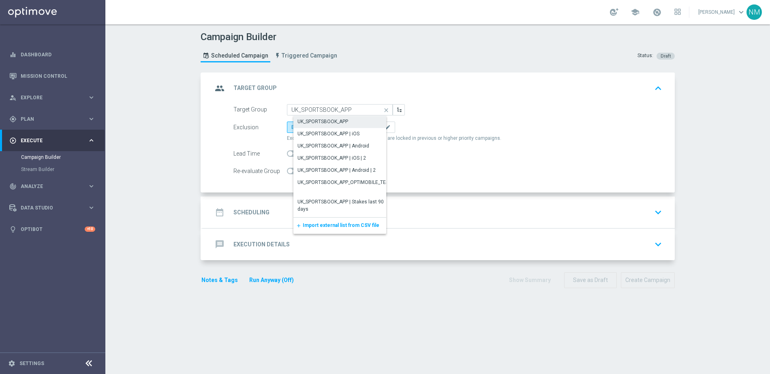
click at [335, 122] on div "UK_SPORTSBOOK_APP" at bounding box center [322, 121] width 51 height 7
type input "UK_SPORTSBOOK_APP"
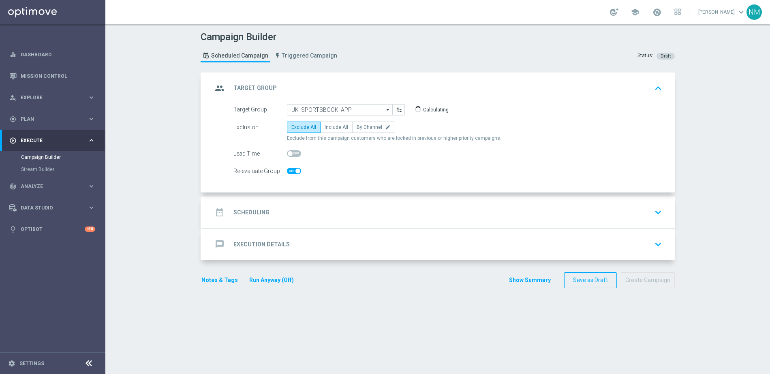
checkbox input "true"
click at [62, 75] on link "Mission Control" at bounding box center [58, 75] width 75 height 21
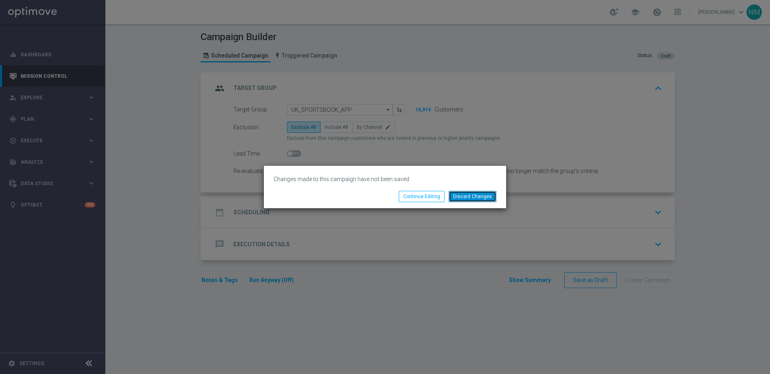
click at [479, 201] on button "Discard Changes" at bounding box center [473, 196] width 48 height 11
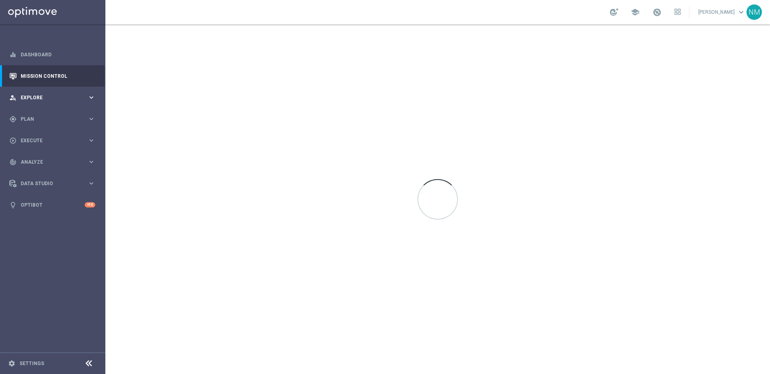
click at [81, 95] on span "Explore" at bounding box center [54, 97] width 67 height 5
click at [38, 217] on span "Plan" at bounding box center [54, 216] width 67 height 5
click at [44, 136] on link "Target Groups" at bounding box center [52, 136] width 63 height 6
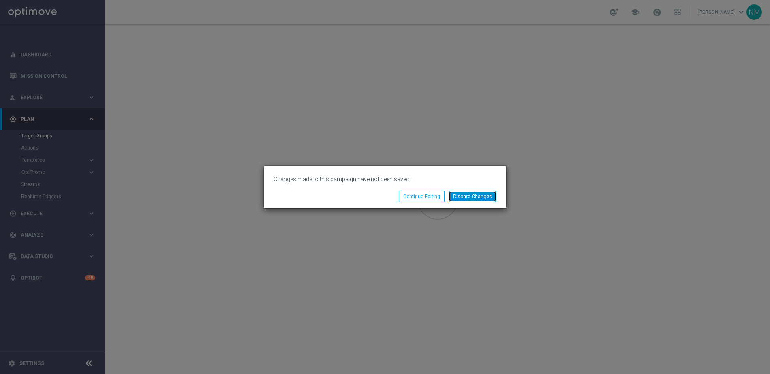
click at [475, 200] on button "Discard Changes" at bounding box center [473, 196] width 48 height 11
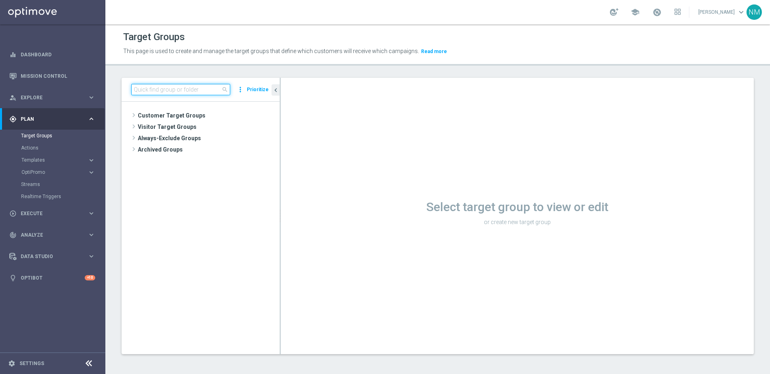
click at [200, 86] on input at bounding box center [180, 89] width 99 height 11
paste input "UK_SPORTSBOOK_APP"
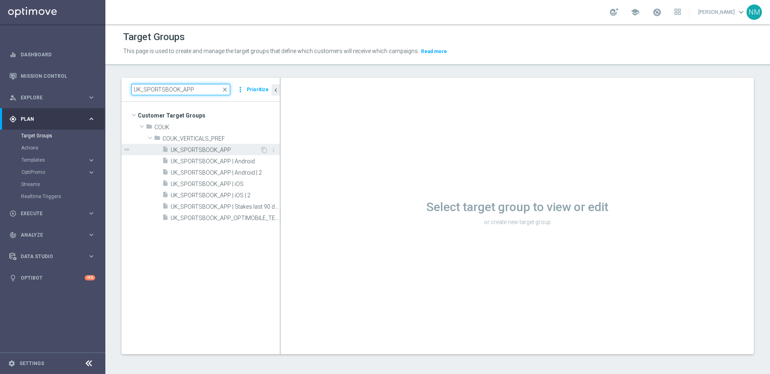
type input "UK_SPORTSBOOK_APP"
click at [216, 147] on span "UK_SPORTSBOOK_APP" at bounding box center [216, 150] width 90 height 7
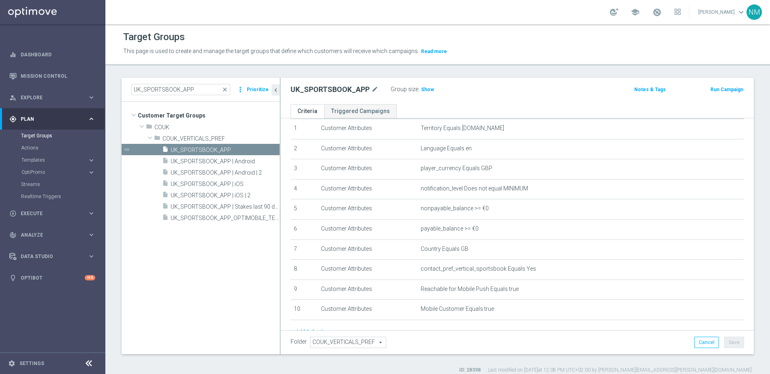
scroll to position [63, 0]
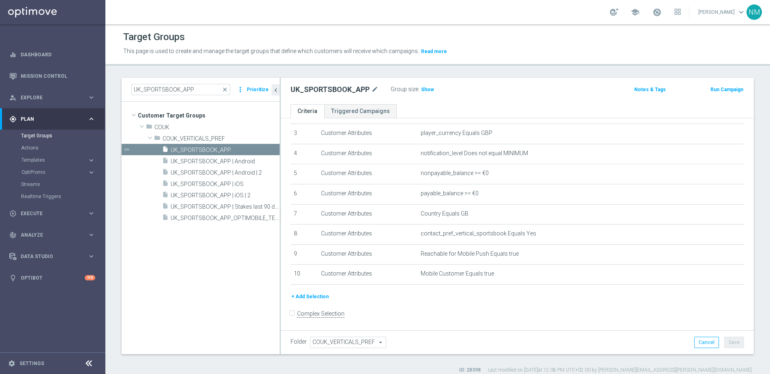
click at [300, 297] on button "+ Add Selection" at bounding box center [310, 296] width 39 height 9
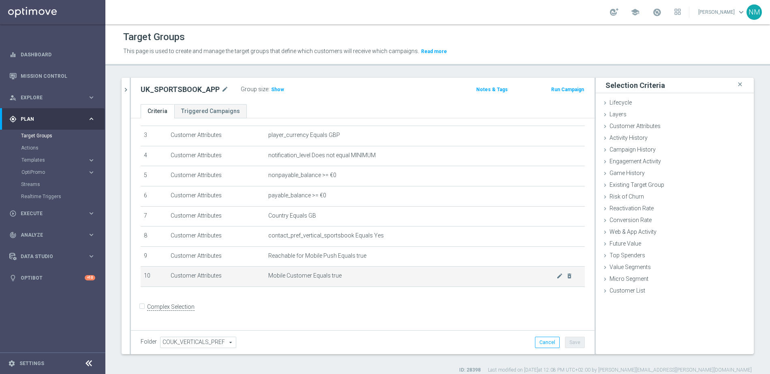
scroll to position [55, 0]
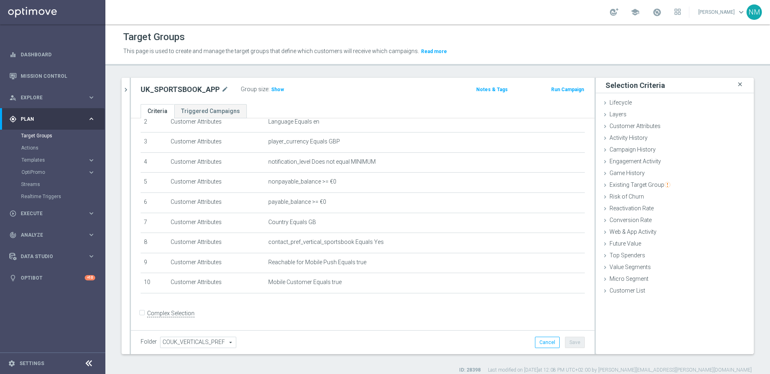
click at [736, 86] on icon "close" at bounding box center [740, 84] width 8 height 11
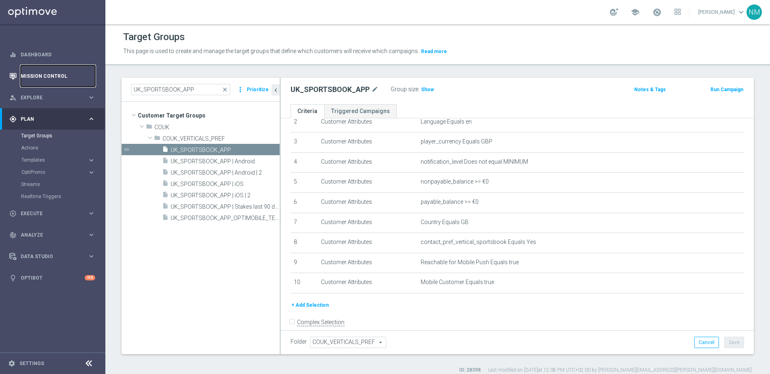
click at [49, 71] on link "Mission Control" at bounding box center [58, 75] width 75 height 21
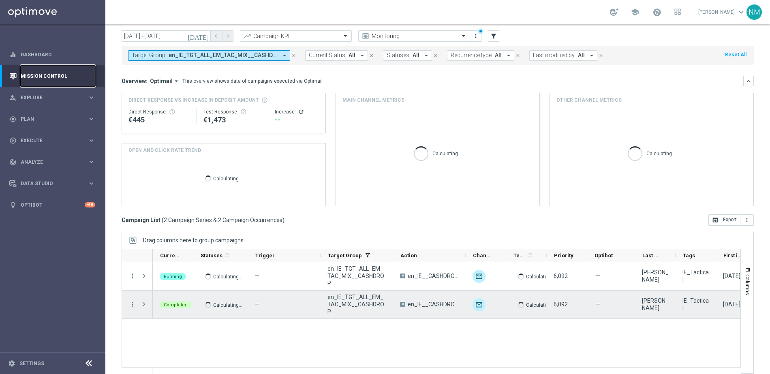
scroll to position [31, 0]
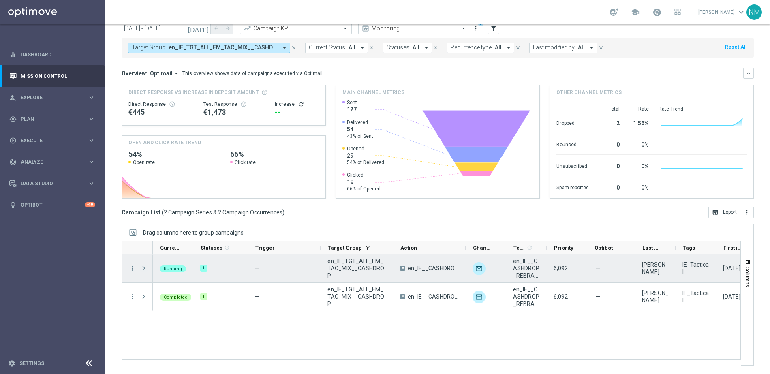
click at [145, 270] on span "Press SPACE to select this row." at bounding box center [143, 268] width 7 height 6
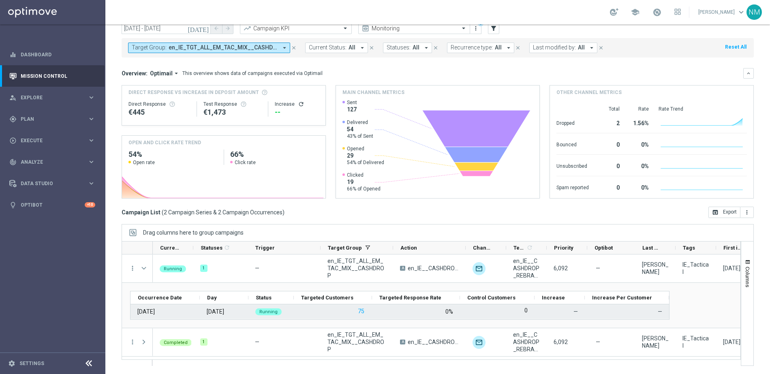
click at [355, 312] on div "75" at bounding box center [333, 311] width 78 height 15
click at [358, 312] on button "75" at bounding box center [361, 311] width 8 height 10
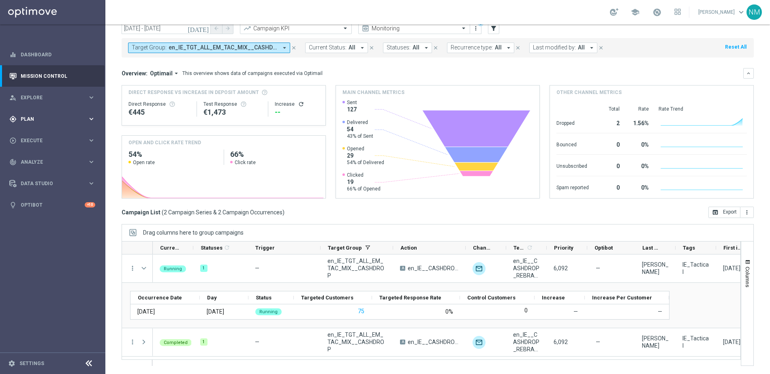
click at [47, 126] on div "gps_fixed Plan keyboard_arrow_right" at bounding box center [52, 118] width 105 height 21
click at [43, 134] on link "Target Groups" at bounding box center [52, 136] width 63 height 6
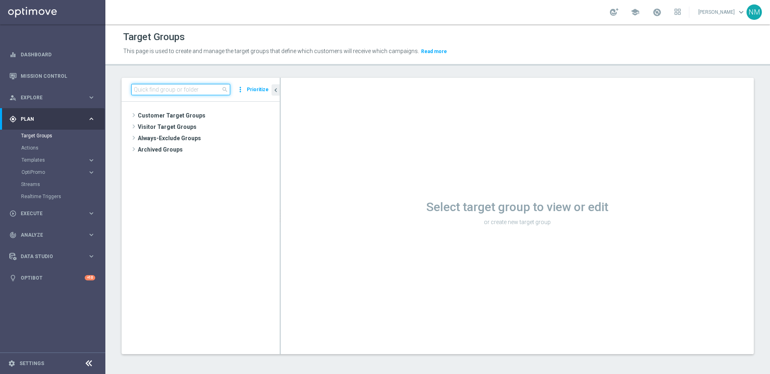
click at [209, 92] on input at bounding box center [180, 89] width 99 height 11
paste input "UK_SPORTSBOOK_APP"
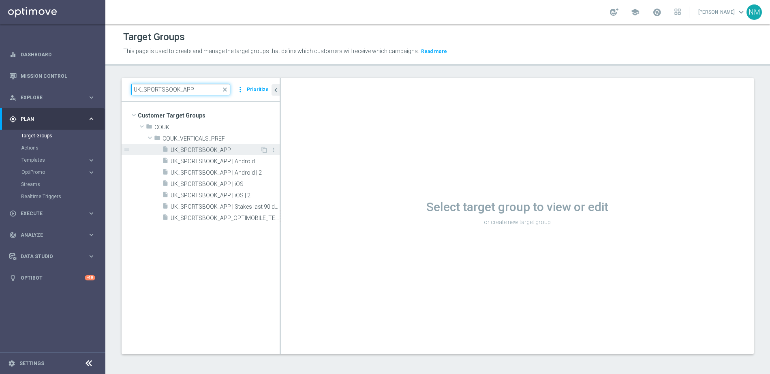
type input "UK_SPORTSBOOK_APP"
click at [210, 148] on span "UK_SPORTSBOOK_APP" at bounding box center [216, 150] width 90 height 7
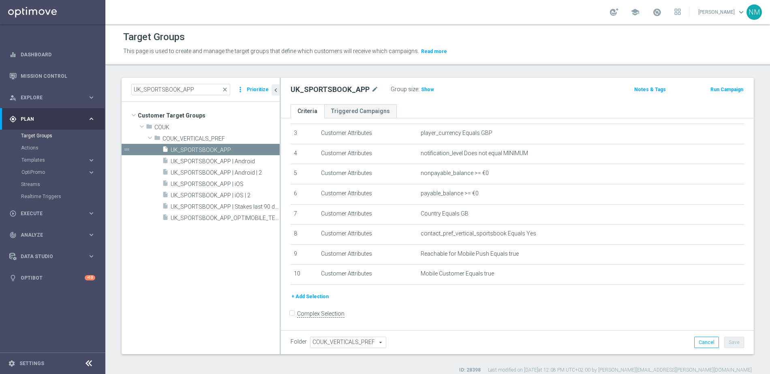
click at [313, 300] on button "+ Add Selection" at bounding box center [310, 296] width 39 height 9
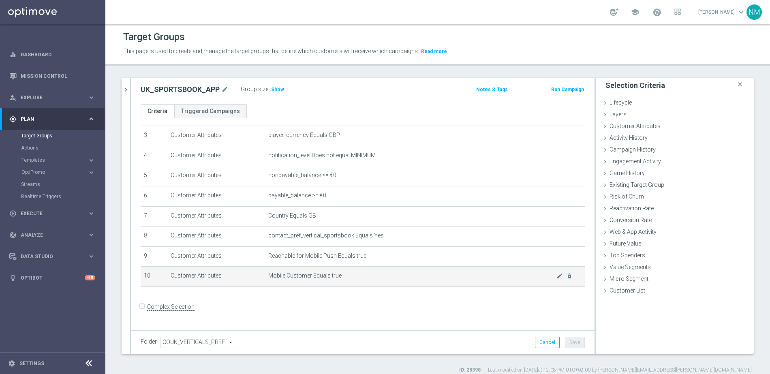
scroll to position [55, 0]
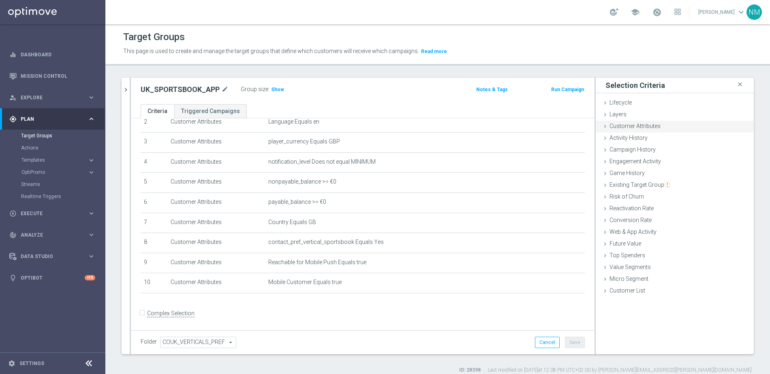
click at [625, 124] on span "Customer Attributes" at bounding box center [635, 126] width 51 height 6
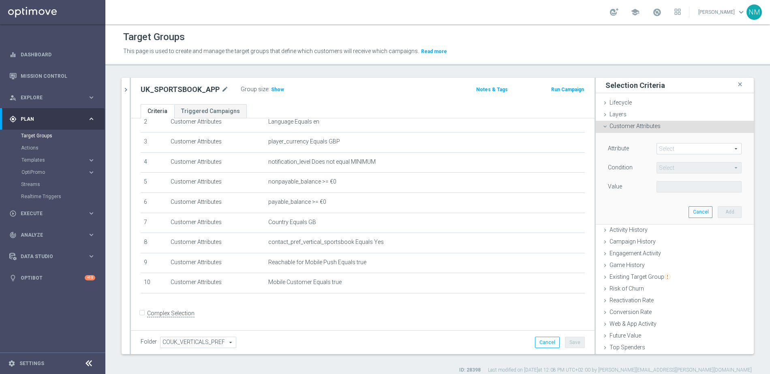
click at [657, 152] on span at bounding box center [699, 148] width 84 height 11
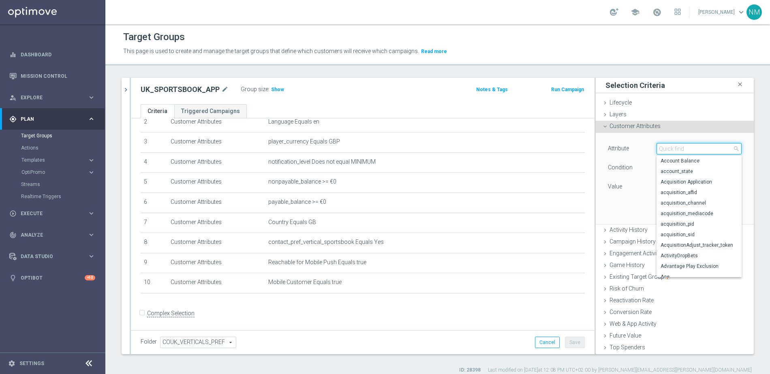
click at [658, 150] on input "search" at bounding box center [699, 148] width 85 height 11
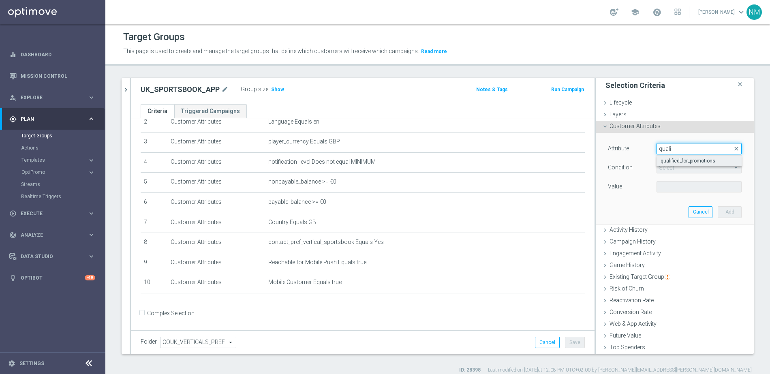
type input "quali"
click at [707, 160] on span "qualified_for_promotions" at bounding box center [699, 161] width 77 height 6
type input "qualified_for_promotions"
type input "Equals"
click at [678, 185] on span at bounding box center [699, 187] width 84 height 11
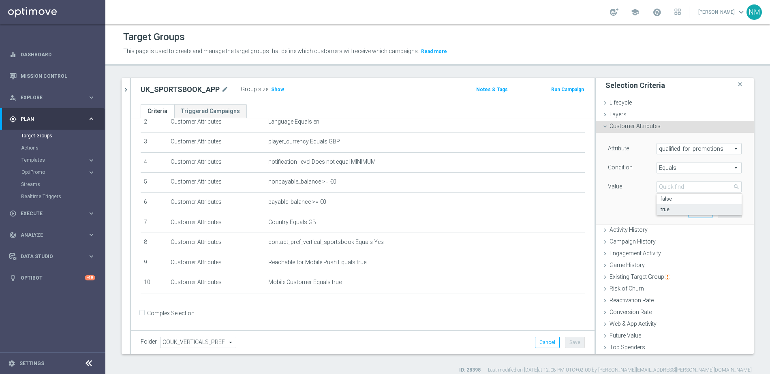
click at [672, 211] on span "true" at bounding box center [699, 209] width 77 height 6
type input "true"
click at [718, 214] on button "Add" at bounding box center [730, 211] width 24 height 11
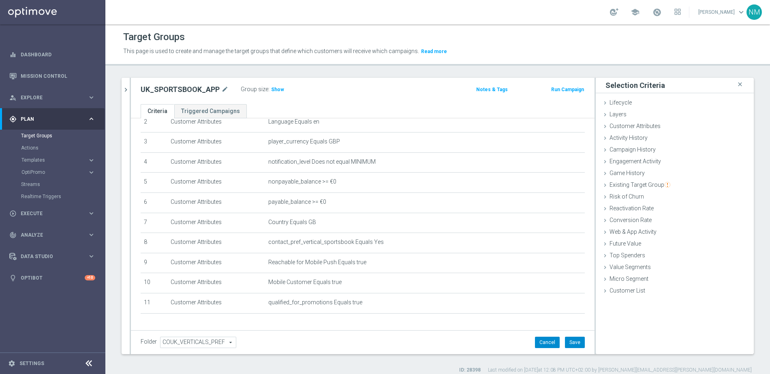
drag, startPoint x: 575, startPoint y: 342, endPoint x: 523, endPoint y: 339, distance: 52.0
click at [575, 343] on button "Save" at bounding box center [575, 342] width 20 height 11
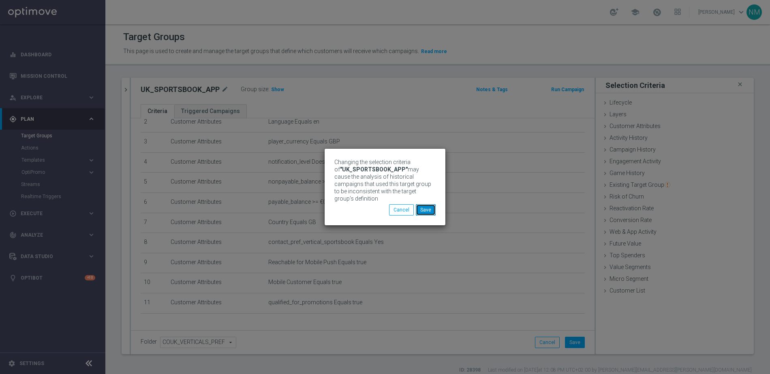
click at [422, 208] on button "Save" at bounding box center [426, 209] width 20 height 11
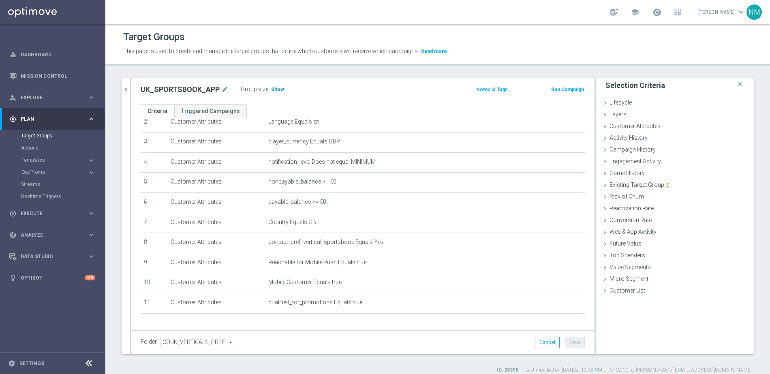
click at [276, 87] on span "Show" at bounding box center [277, 90] width 13 height 6
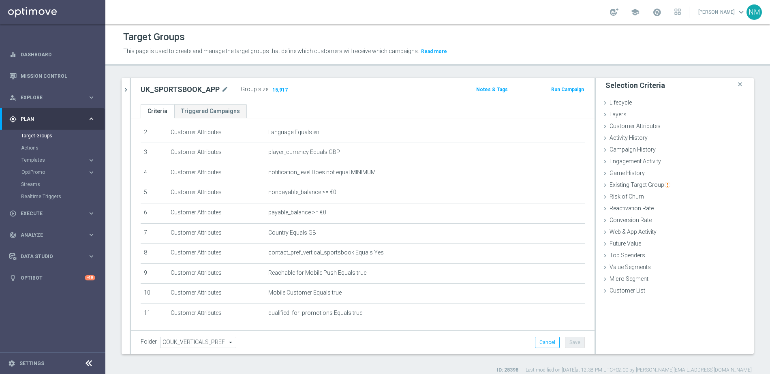
scroll to position [75, 0]
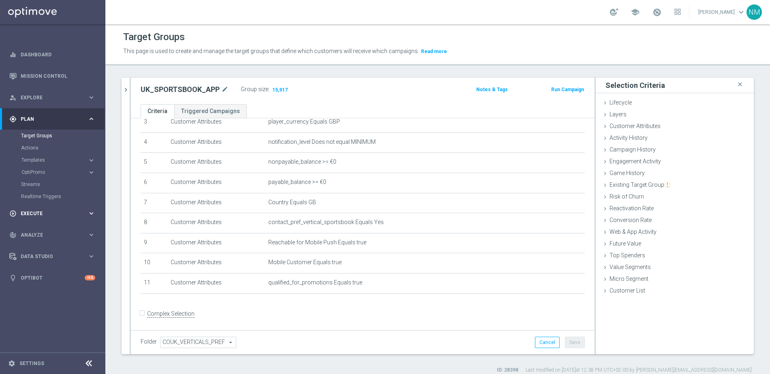
click at [41, 216] on div "play_circle_outline Execute" at bounding box center [48, 213] width 78 height 7
click at [42, 154] on link "Campaign Builder" at bounding box center [52, 157] width 63 height 6
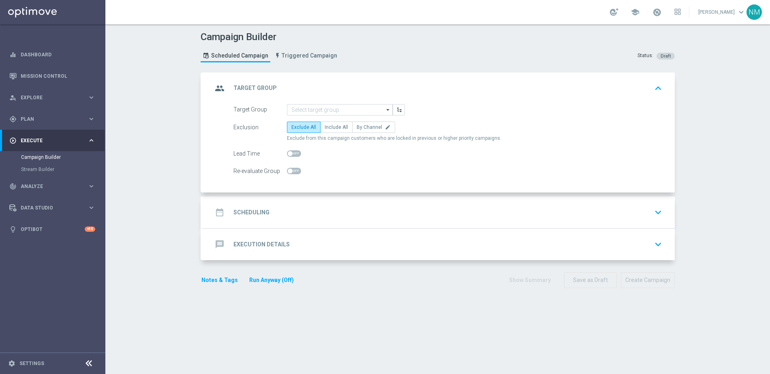
click at [307, 116] on form "Target Group arrow_drop_down Drag here to set row groups Drag here to set colum…" at bounding box center [447, 140] width 429 height 73
click at [308, 111] on input at bounding box center [340, 109] width 106 height 11
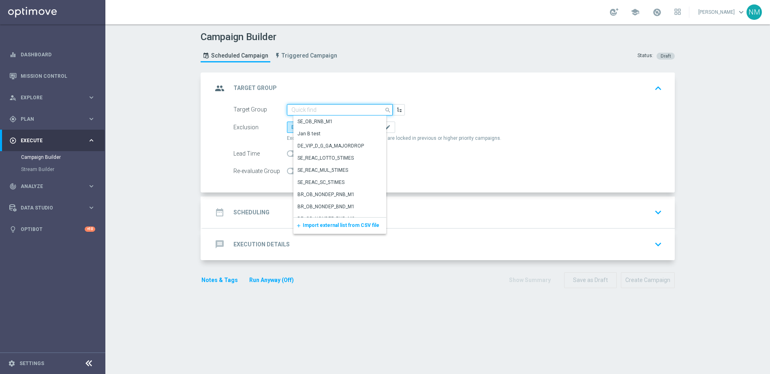
paste input "UK_SPORTSBOOK_APP"
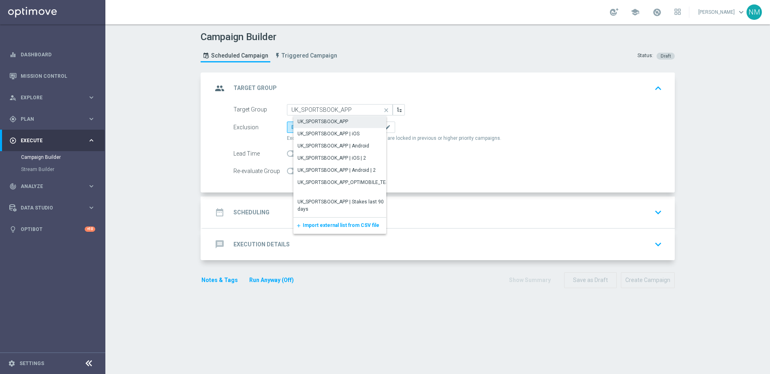
click at [314, 124] on div "UK_SPORTSBOOK_APP" at bounding box center [322, 121] width 51 height 7
type input "UK_SPORTSBOOK_APP"
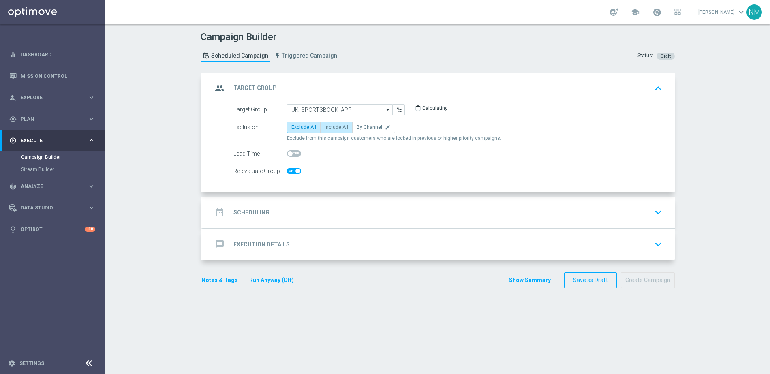
checkbox input "true"
click at [325, 126] on span "Include All" at bounding box center [337, 127] width 24 height 6
click at [325, 126] on input "Include All" at bounding box center [327, 128] width 5 height 5
radio input "true"
click at [297, 212] on div "date_range Scheduling keyboard_arrow_down" at bounding box center [438, 212] width 453 height 15
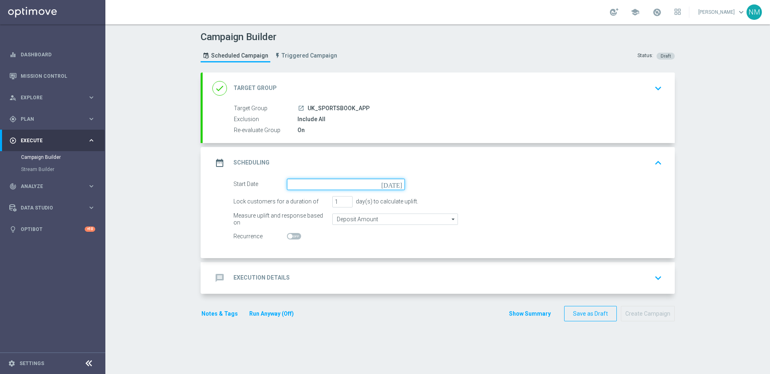
click at [319, 181] on input at bounding box center [346, 184] width 118 height 11
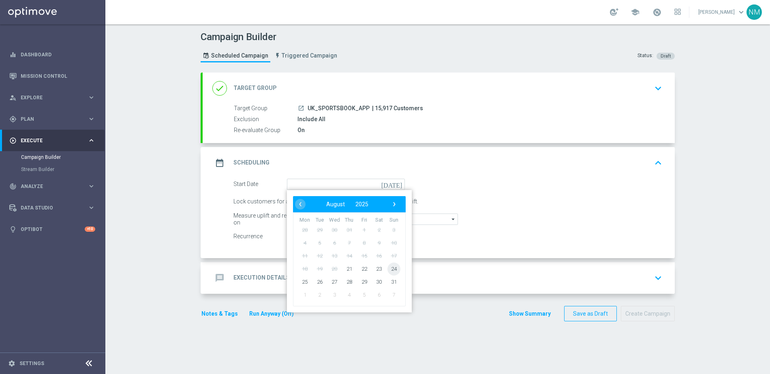
click at [388, 268] on span "24" at bounding box center [393, 268] width 13 height 13
type input "24 Aug 2025"
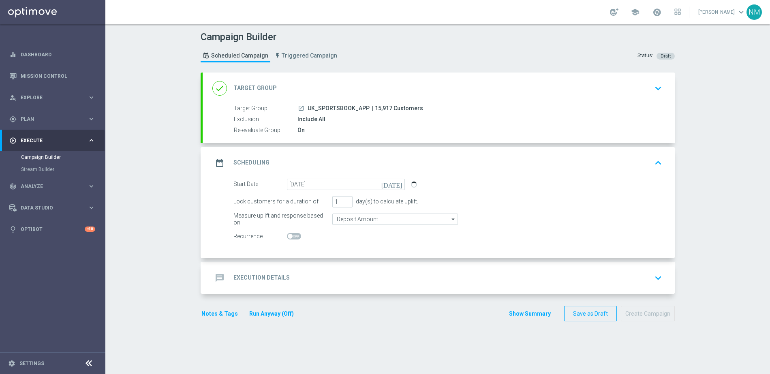
click at [344, 275] on div "message Execution Details keyboard_arrow_down" at bounding box center [438, 277] width 453 height 15
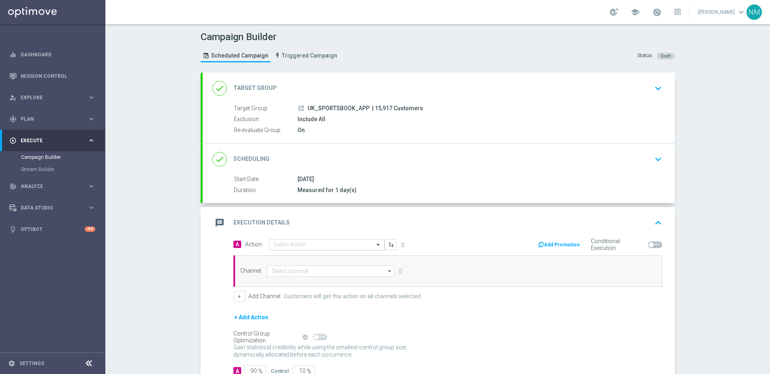
click at [299, 245] on input "text" at bounding box center [319, 245] width 90 height 7
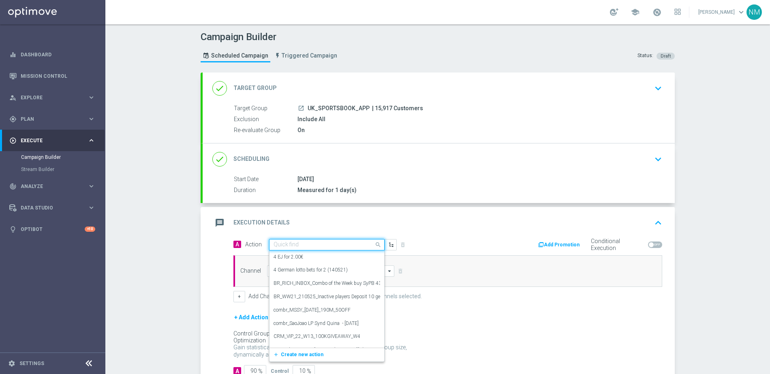
paste input "en_GB__SUNDAY_OFFER__NVIP_APP_TAC_SP"
type input "en_GB__SUNDAY_OFFER__NVIP_APP_TAC_SP"
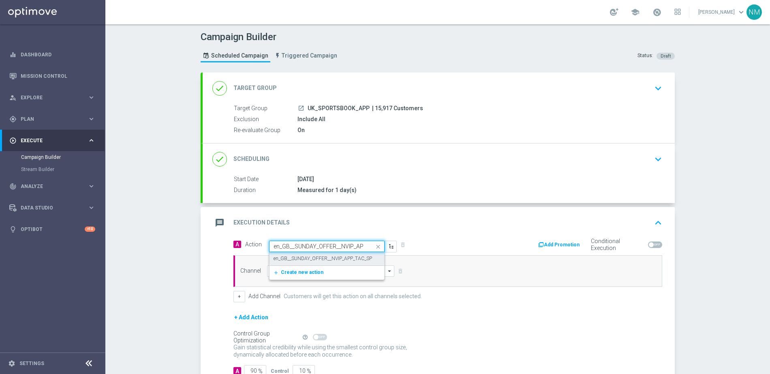
scroll to position [0, 24]
click at [304, 256] on label "en_GB__SUNDAY_OFFER__NVIP_APP_TAC_SP" at bounding box center [323, 258] width 98 height 7
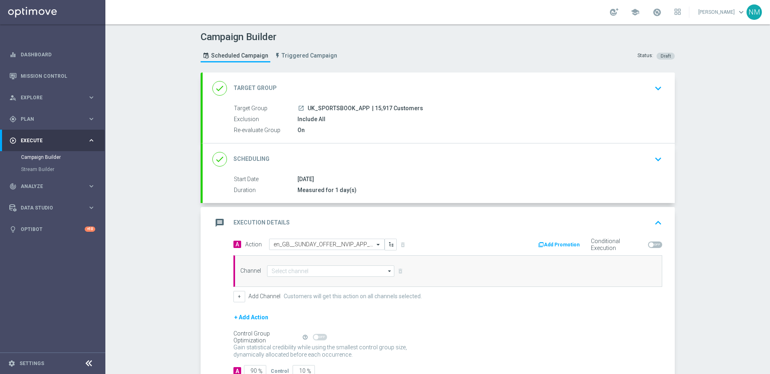
scroll to position [0, 0]
click at [304, 269] on input at bounding box center [330, 270] width 127 height 11
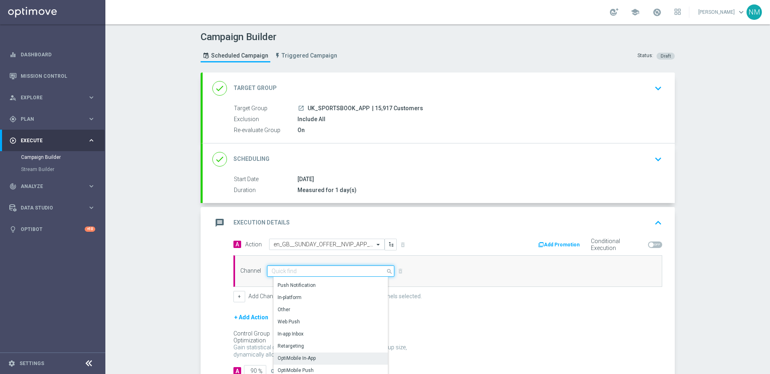
scroll to position [180, 0]
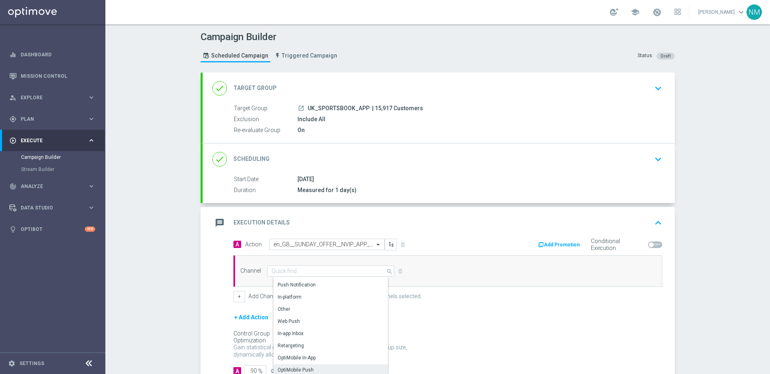
click at [319, 367] on div "OptiMobile Push" at bounding box center [334, 369] width 121 height 11
type input "OptiMobile Push"
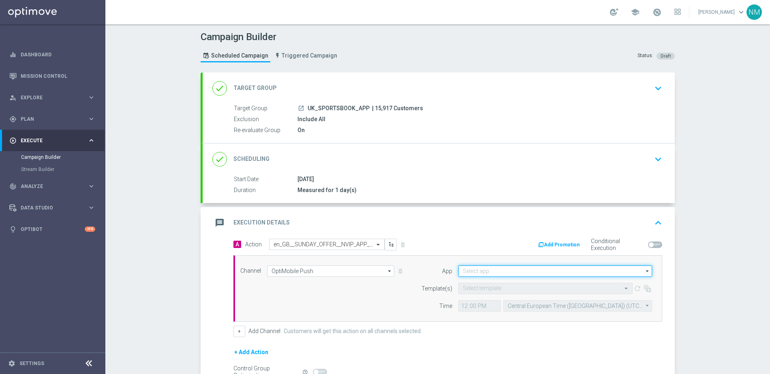
click at [520, 276] on input at bounding box center [555, 270] width 194 height 11
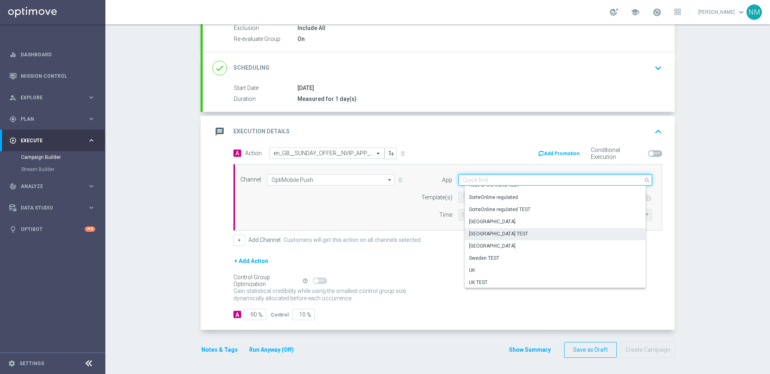
scroll to position [336, 0]
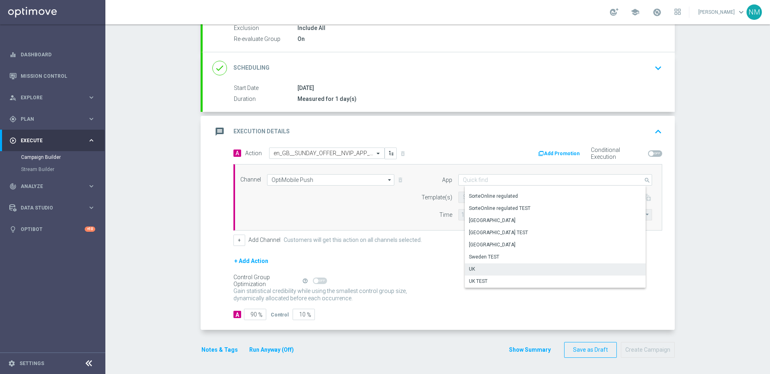
click at [481, 271] on div "UK" at bounding box center [558, 268] width 187 height 11
type input "UK"
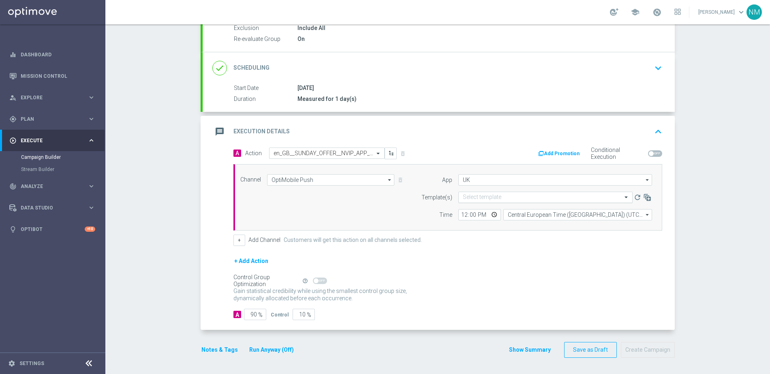
click at [505, 195] on input "text" at bounding box center [537, 197] width 149 height 7
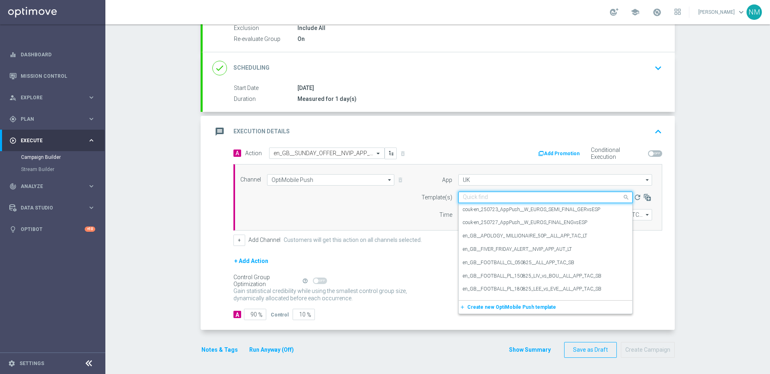
paste input "en_GB__SUNDAY_OFFER__NVIP_APP_TAC_SP"
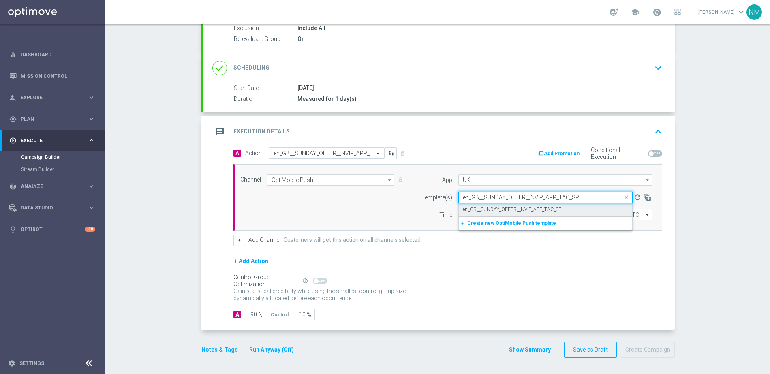
click at [508, 208] on label "en_GB__SUNDAY_OFFER__NVIP_APP_TAC_SP" at bounding box center [512, 209] width 98 height 7
type input "en_GB__SUNDAY_OFFER__NVIP_APP_TAC_SP"
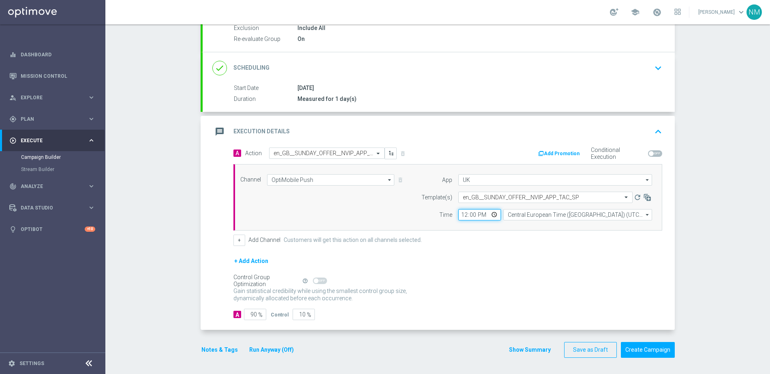
click at [491, 214] on input "12:00" at bounding box center [479, 214] width 43 height 11
type input "10:00"
click at [531, 245] on div "+ Add Channel Customers will get this action on all channels selected." at bounding box center [447, 240] width 429 height 11
click at [531, 218] on input "Central European Time (Budapest) (UTC +02:00)" at bounding box center [577, 214] width 149 height 11
click at [531, 227] on div "United Kingdom Time (UTC +01:00)" at bounding box center [553, 226] width 79 height 7
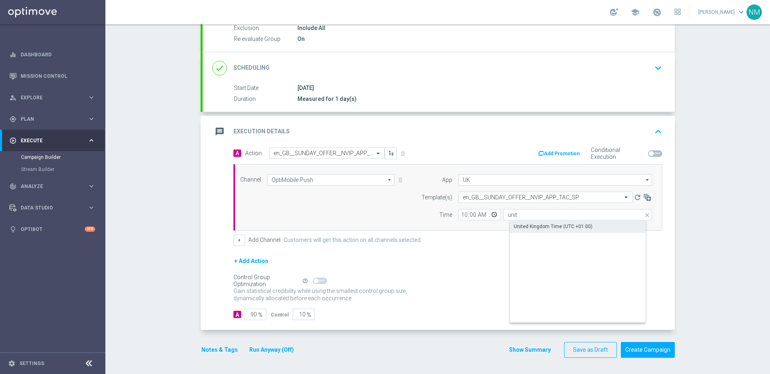
type input "United Kingdom Time (UTC +01:00)"
click at [251, 316] on input "90" at bounding box center [255, 314] width 22 height 11
type input "0"
type input "100"
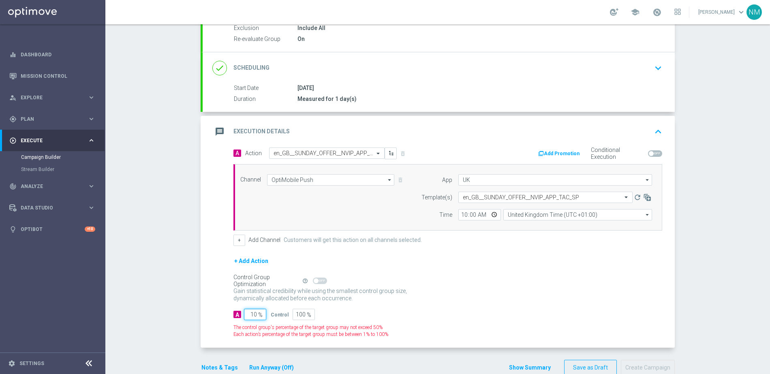
type input "100"
type input "0"
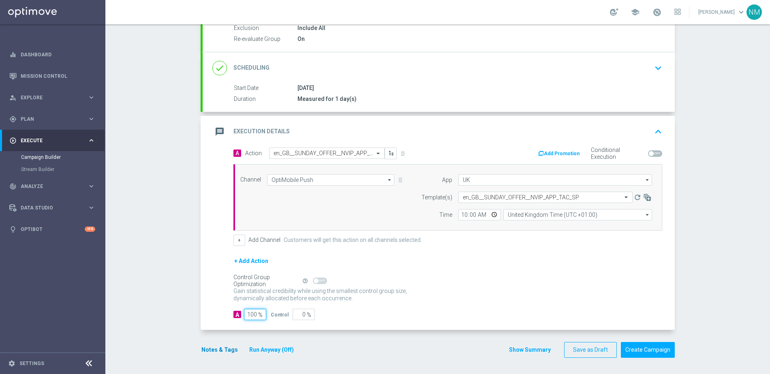
type input "100"
click at [221, 351] on button "Notes & Tags" at bounding box center [220, 350] width 38 height 10
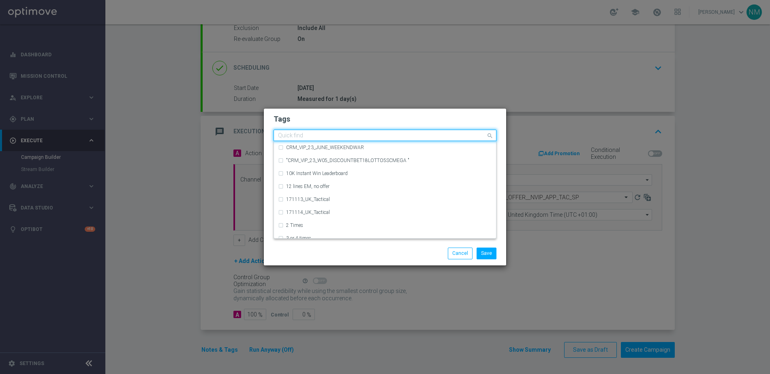
click at [328, 139] on input "text" at bounding box center [382, 136] width 208 height 7
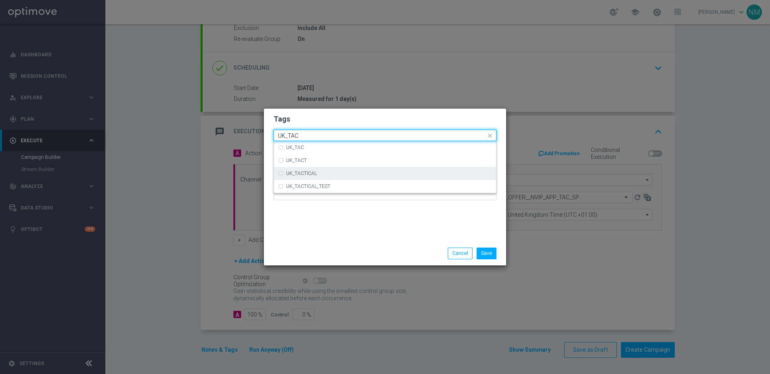
click at [352, 169] on div "UK_TACTICAL" at bounding box center [385, 173] width 214 height 13
type input "UK_TAC"
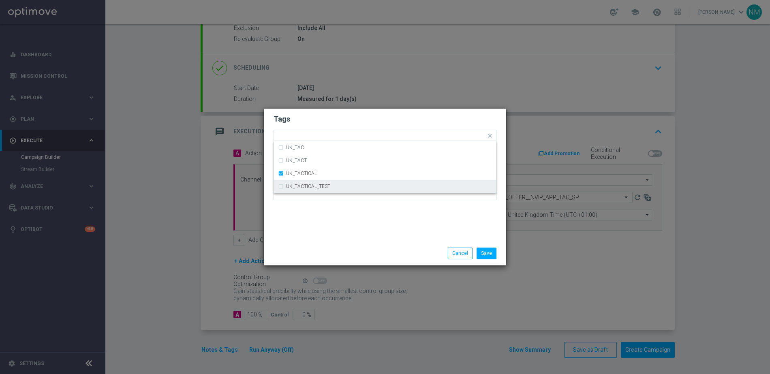
click at [431, 242] on div "Save Cancel" at bounding box center [385, 254] width 242 height 24
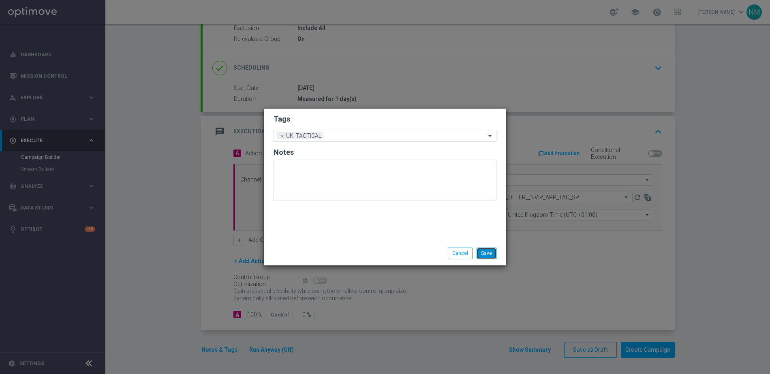
click at [484, 252] on button "Save" at bounding box center [487, 253] width 20 height 11
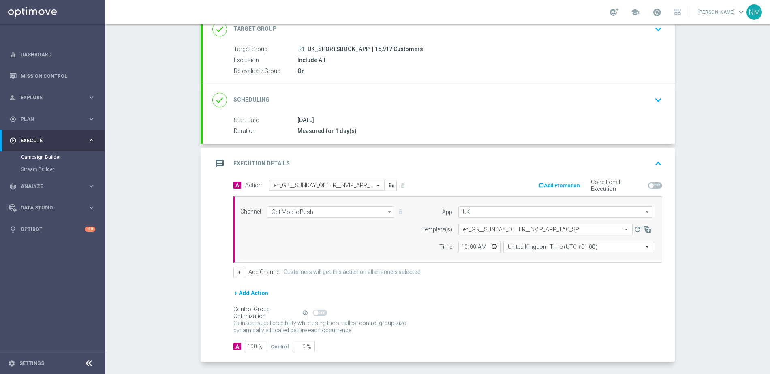
scroll to position [91, 0]
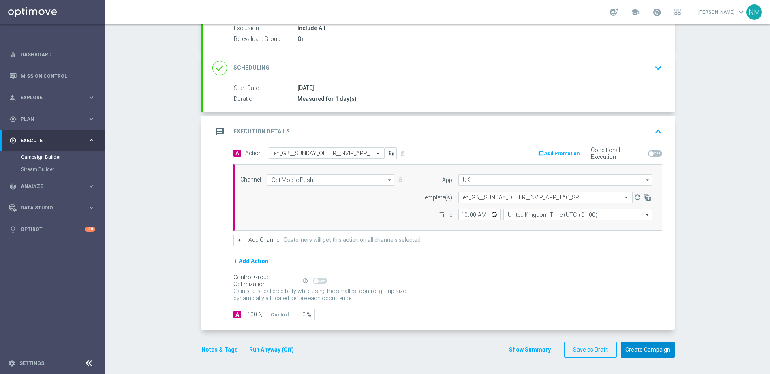
click at [651, 351] on button "Create Campaign" at bounding box center [648, 350] width 54 height 16
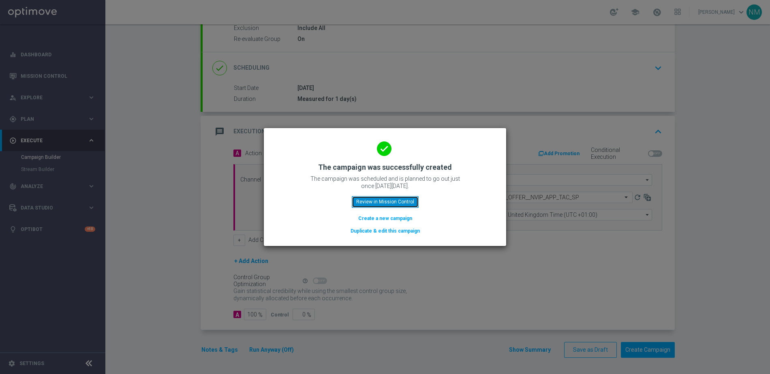
click at [383, 203] on button "Review in Mission Control" at bounding box center [385, 201] width 67 height 11
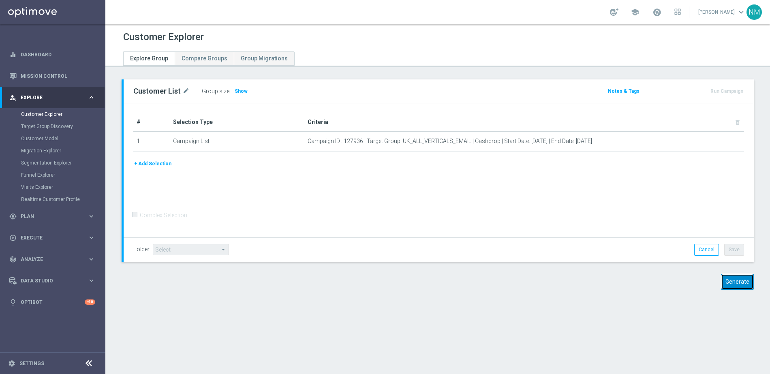
click at [746, 282] on button "Generate" at bounding box center [737, 282] width 33 height 16
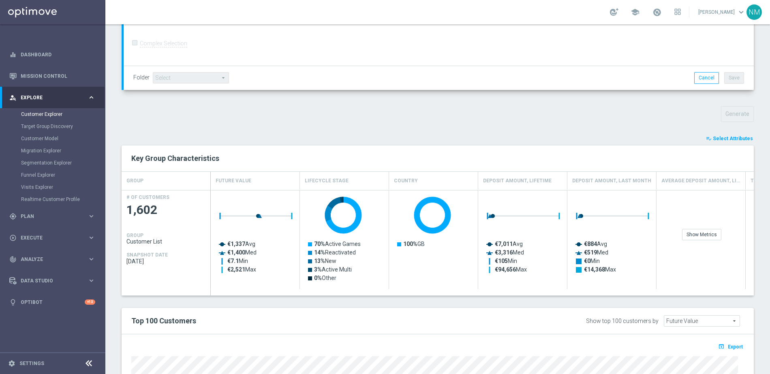
scroll to position [390, 0]
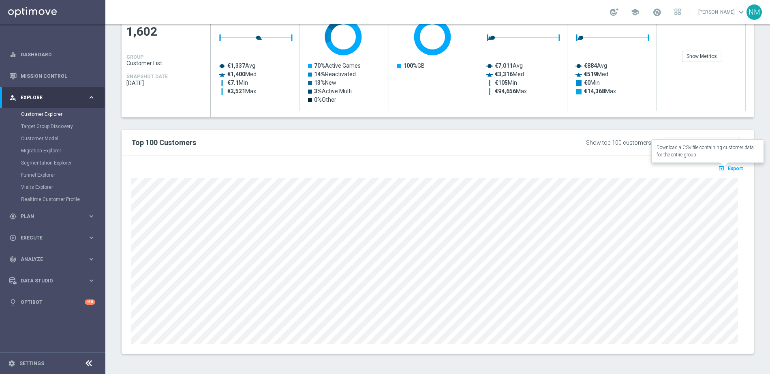
click at [731, 166] on span "Export" at bounding box center [735, 169] width 15 height 6
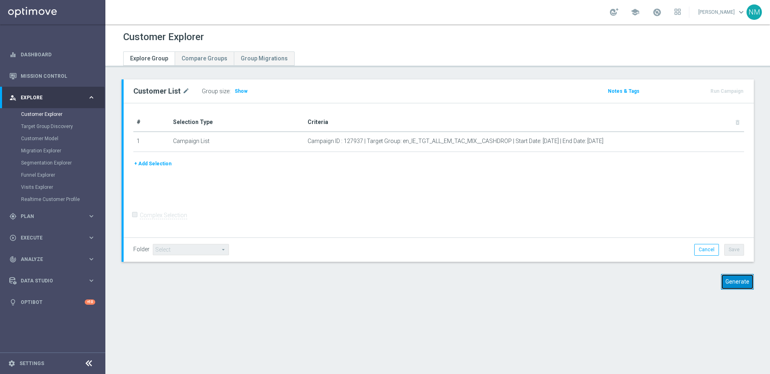
click at [736, 284] on button "Generate" at bounding box center [737, 282] width 33 height 16
click at [732, 286] on button "Generate" at bounding box center [737, 282] width 33 height 16
click at [731, 289] on div "Customer List mode_edit Group size : Show Notes & Tags Run Campaign" at bounding box center [437, 190] width 665 height 223
click at [728, 285] on button "Generate" at bounding box center [737, 282] width 33 height 16
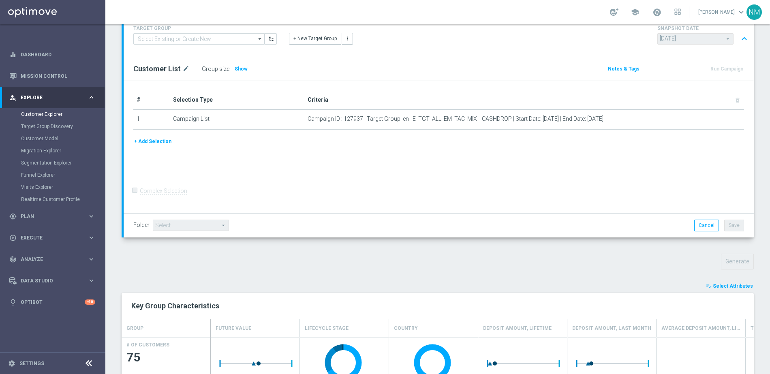
scroll to position [247, 0]
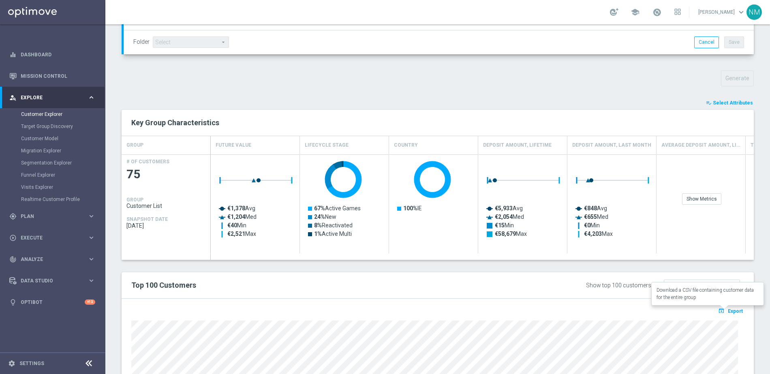
click at [728, 311] on span "Export" at bounding box center [735, 311] width 15 height 6
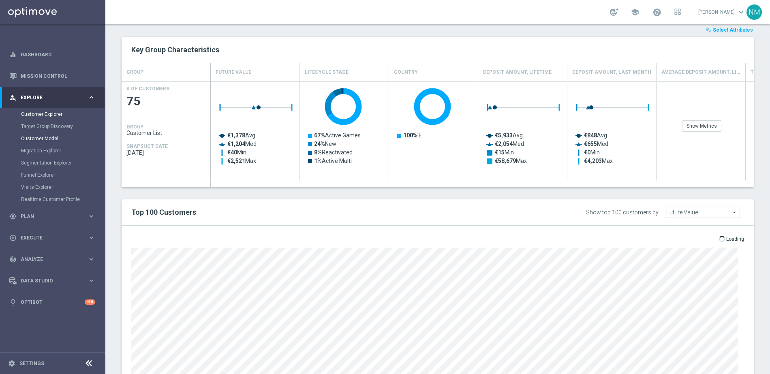
scroll to position [390, 0]
